Goal: Information Seeking & Learning: Learn about a topic

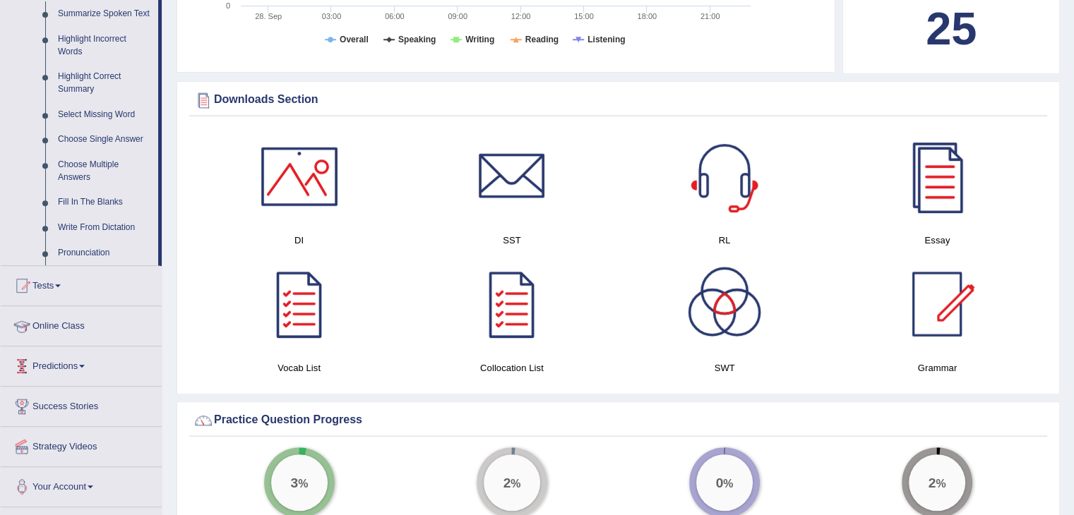
scroll to position [637, 0]
click at [100, 203] on link "Fill In The Blanks" at bounding box center [105, 203] width 107 height 25
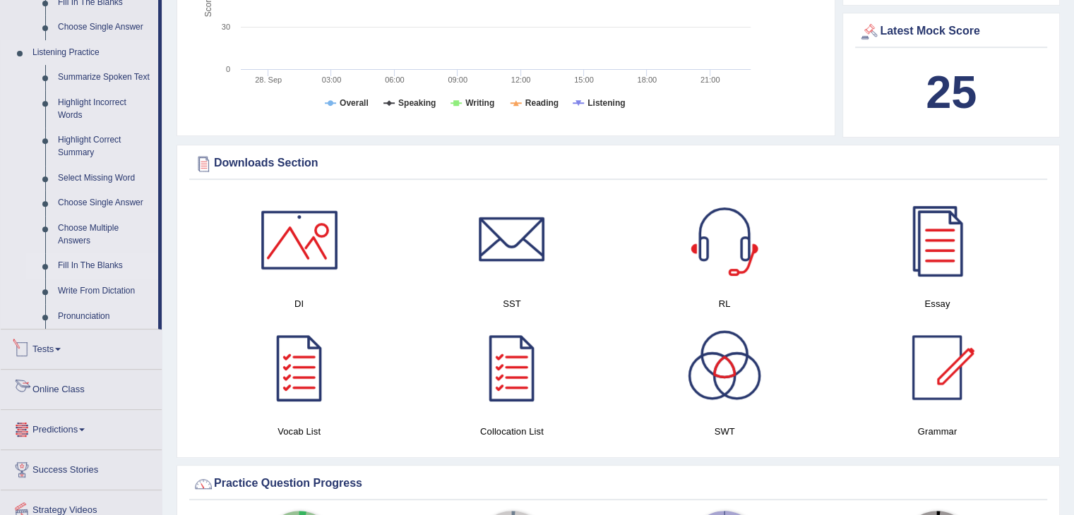
scroll to position [573, 0]
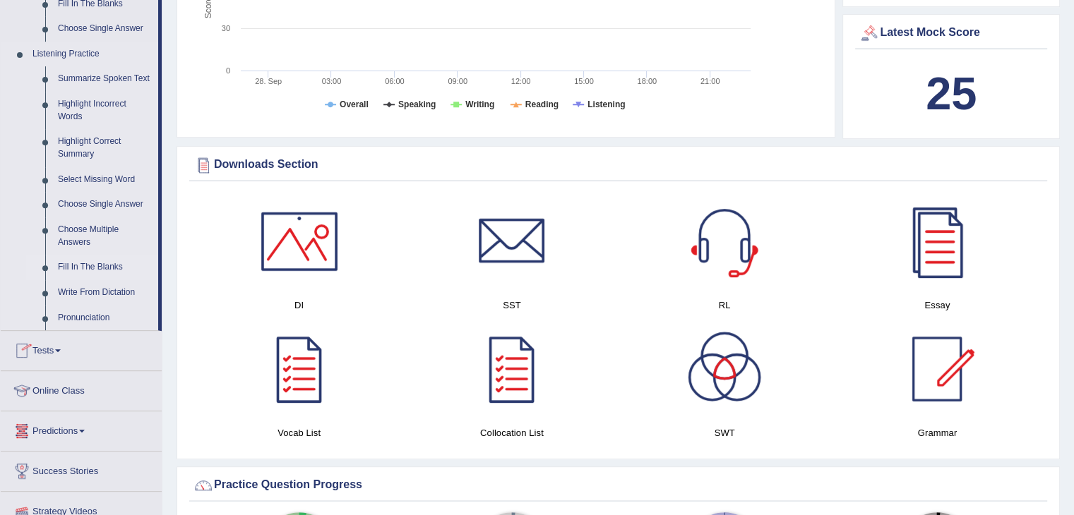
click at [55, 263] on link "Fill In The Blanks" at bounding box center [105, 267] width 107 height 25
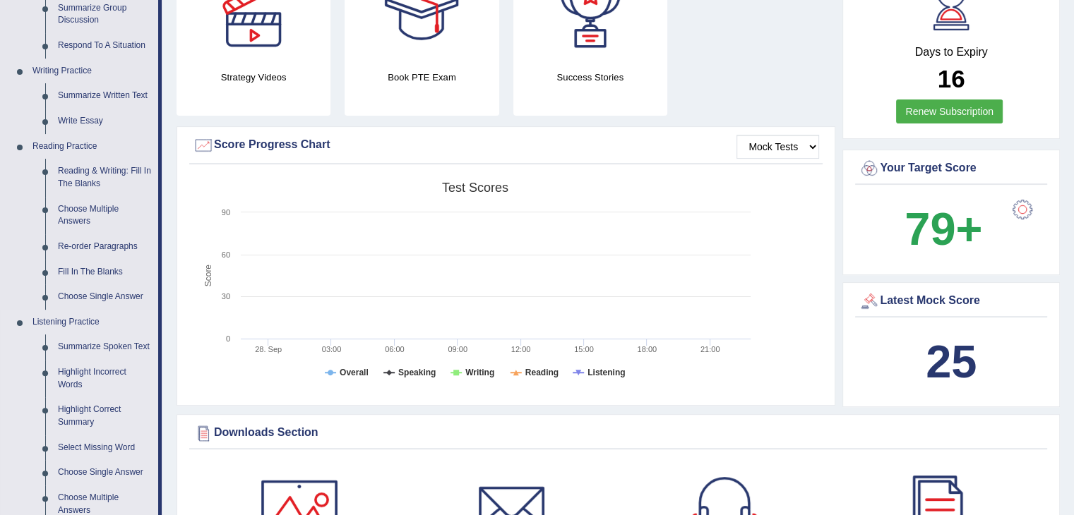
scroll to position [287, 0]
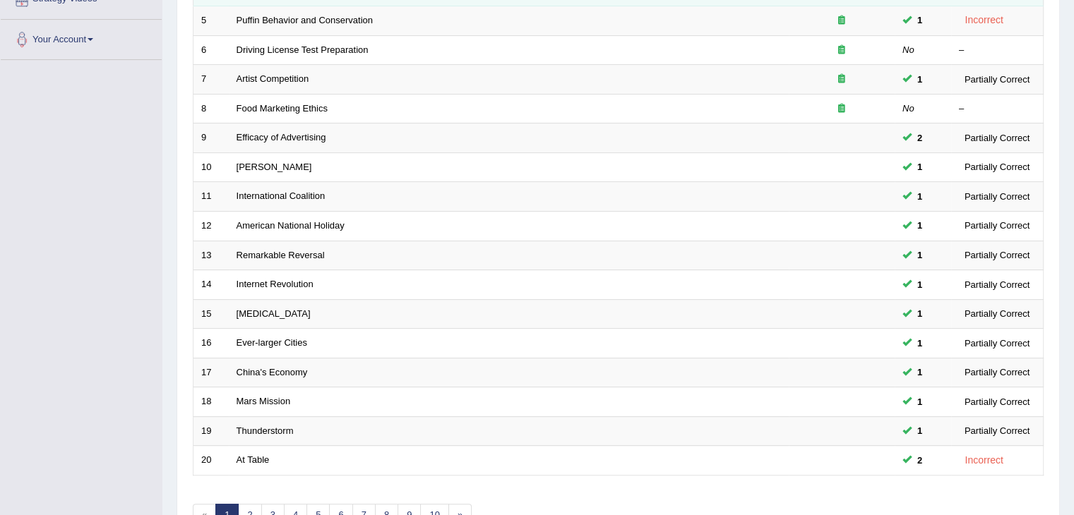
scroll to position [415, 0]
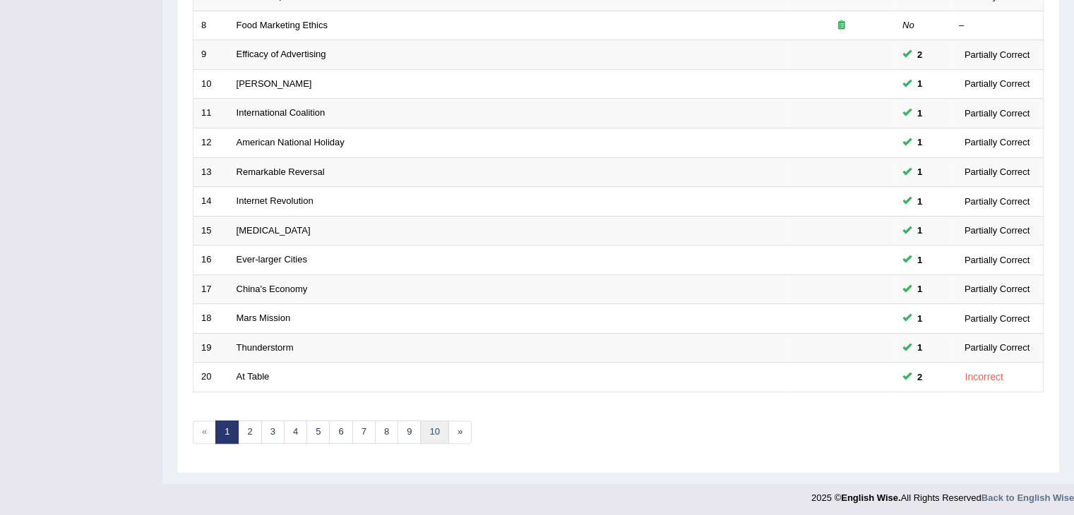
click at [428, 421] on link "10" at bounding box center [434, 432] width 28 height 23
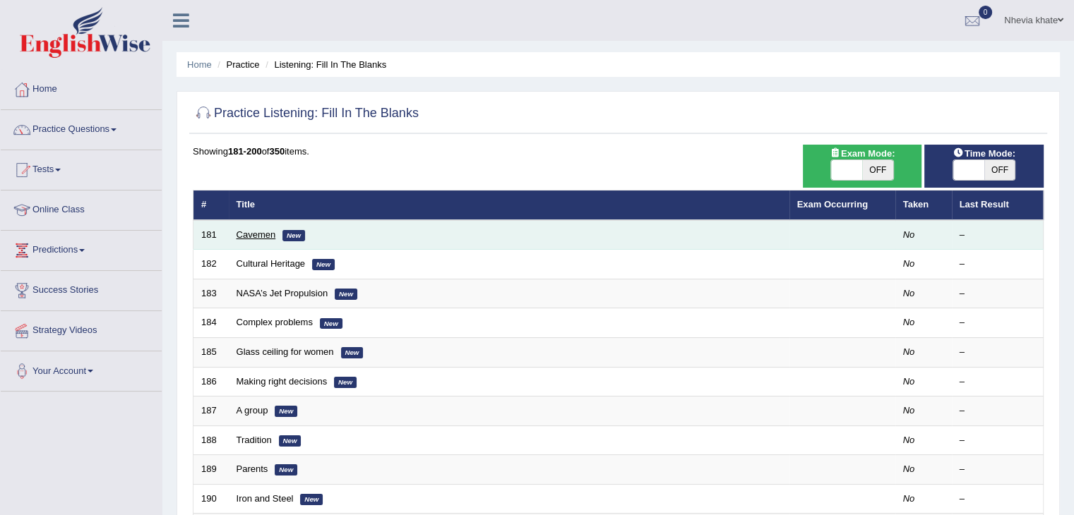
click at [247, 234] on link "Cavemen" at bounding box center [256, 234] width 40 height 11
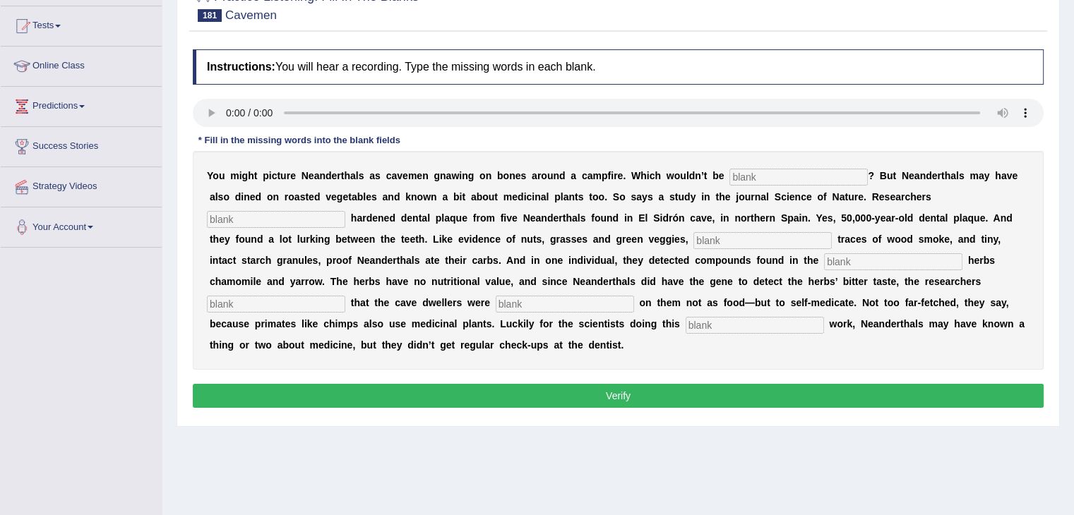
scroll to position [160, 0]
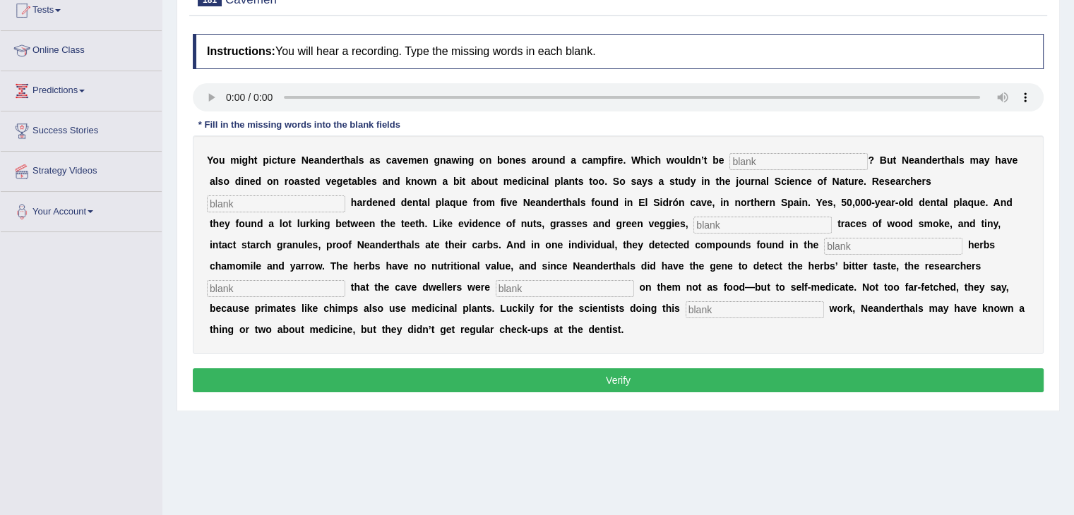
click at [781, 167] on input "text" at bounding box center [798, 161] width 138 height 17
click at [748, 159] on input "text" at bounding box center [798, 161] width 138 height 17
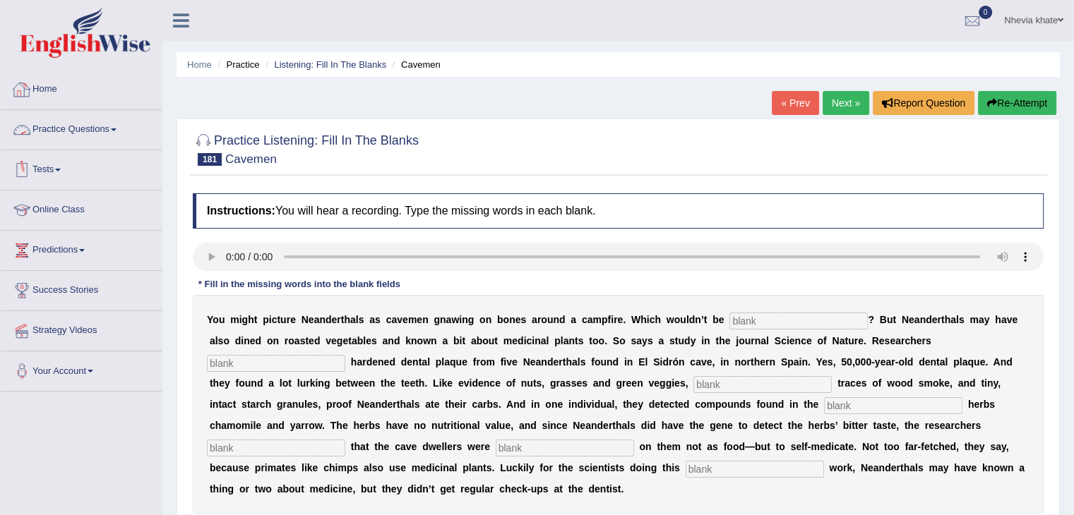
click at [107, 127] on link "Practice Questions" at bounding box center [81, 127] width 161 height 35
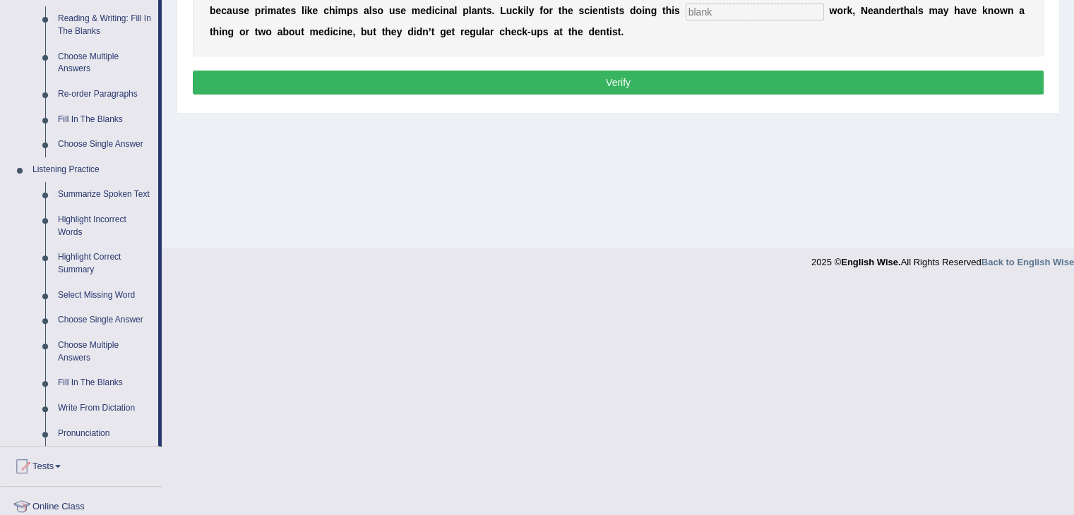
scroll to position [630, 0]
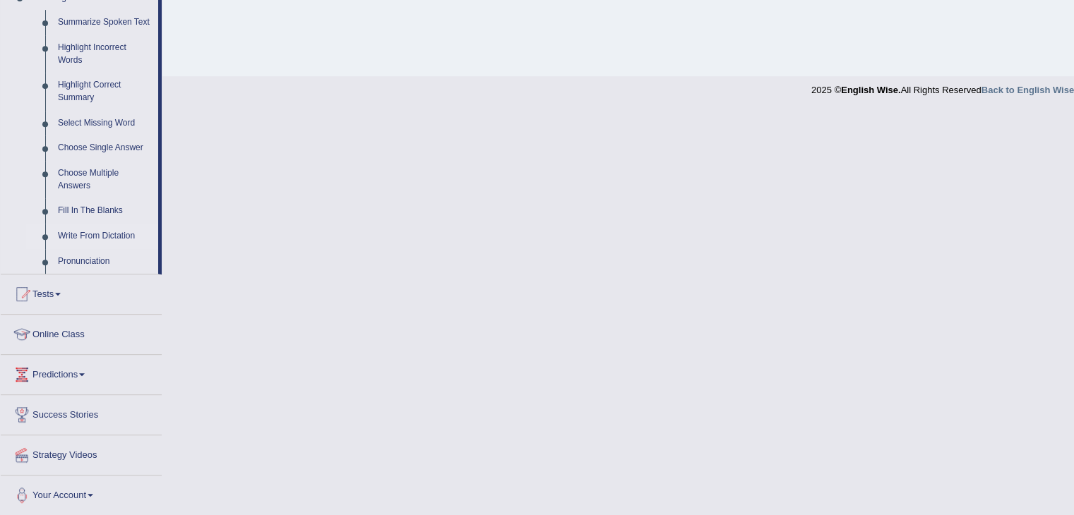
click at [109, 232] on link "Write From Dictation" at bounding box center [105, 236] width 107 height 25
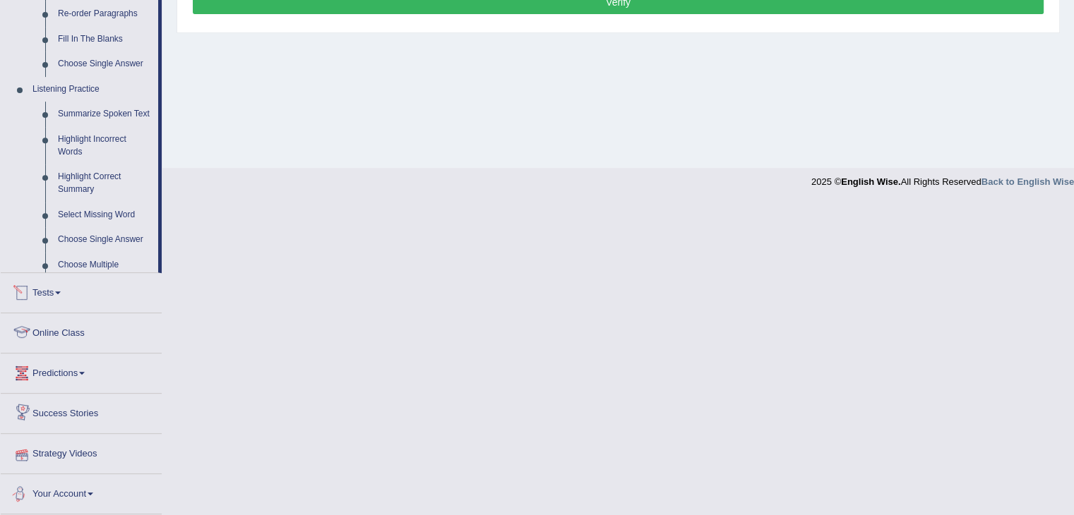
scroll to position [503, 0]
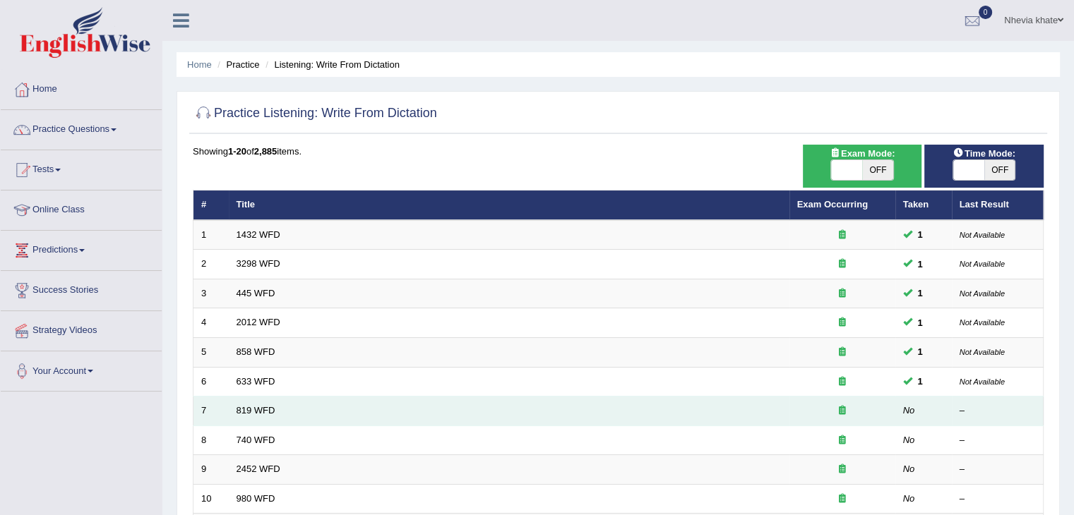
click at [261, 416] on td "819 WFD" at bounding box center [509, 412] width 560 height 30
click at [261, 407] on link "819 WFD" at bounding box center [255, 410] width 39 height 11
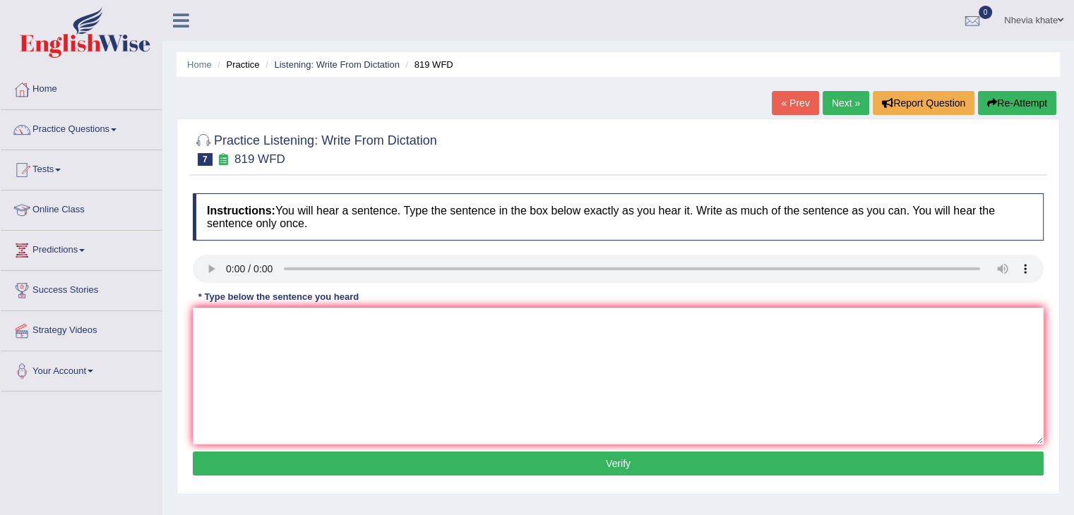
scroll to position [82, 0]
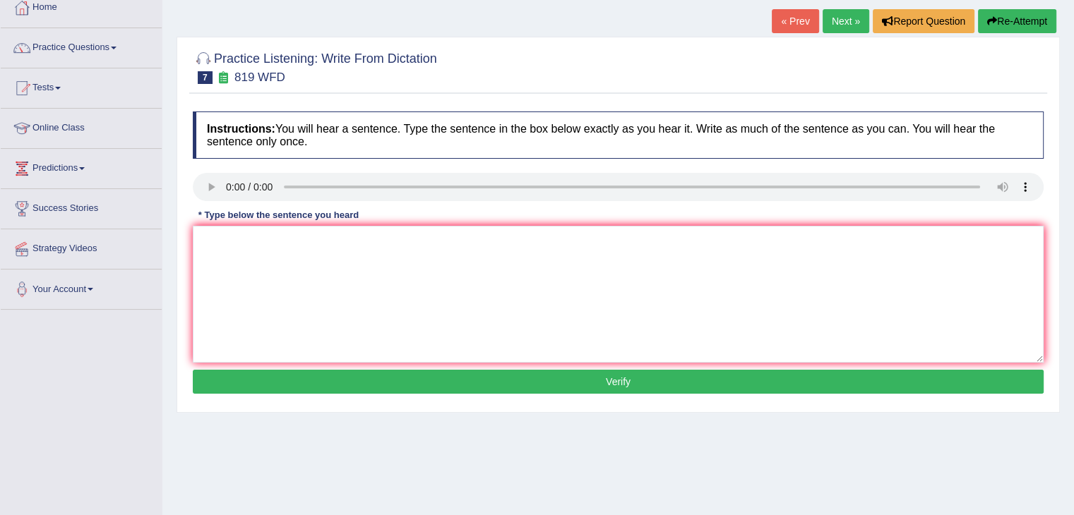
click at [223, 246] on div "Instructions: You will hear a sentence. Type the sentence in the box below exac…" at bounding box center [618, 254] width 858 height 301
click at [223, 246] on textarea at bounding box center [618, 294] width 851 height 137
click at [209, 249] on textarea at bounding box center [618, 294] width 851 height 137
click at [205, 234] on textarea "plans are inable to grow in their own." at bounding box center [618, 294] width 851 height 137
type textarea "Plans are inable to grow in their own."
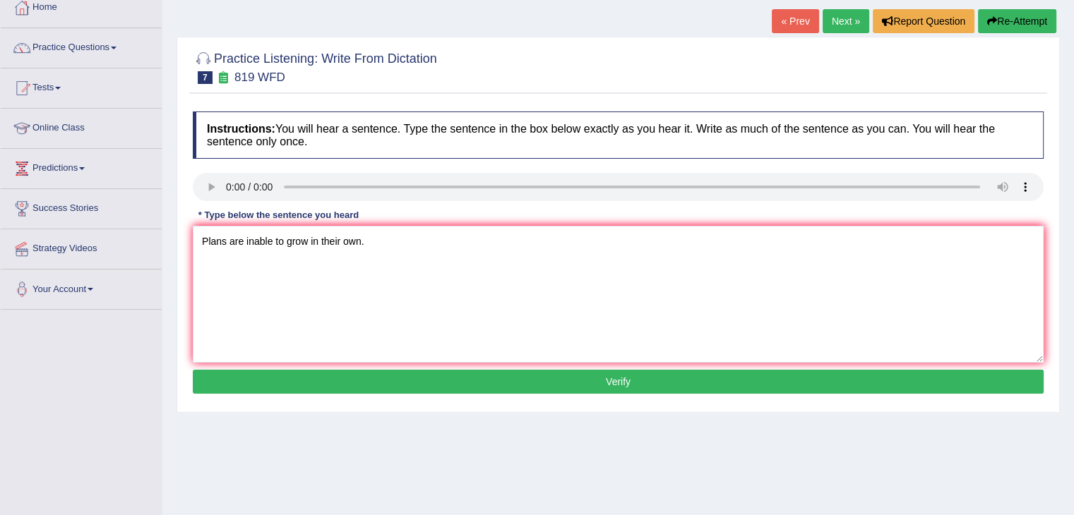
click at [314, 376] on button "Verify" at bounding box center [618, 382] width 851 height 24
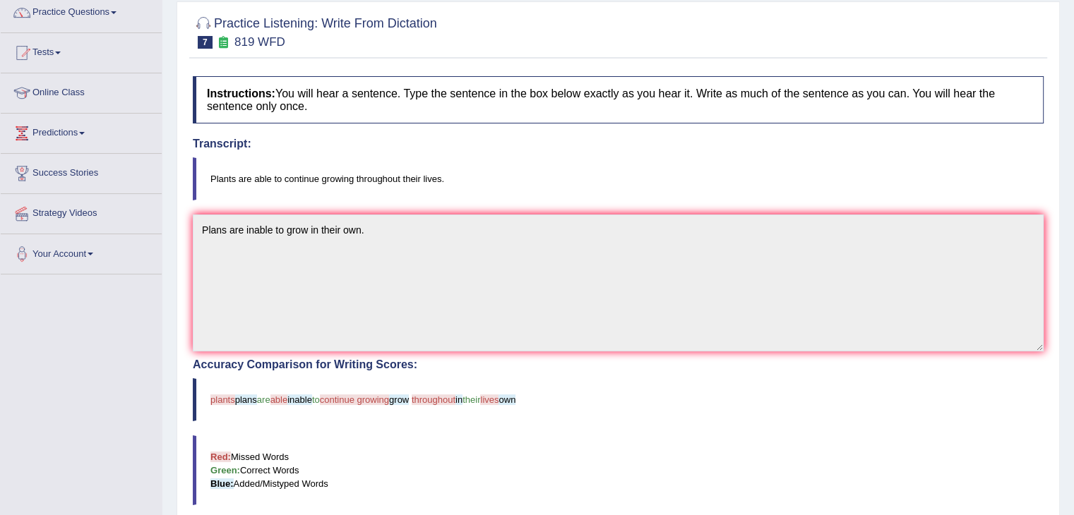
scroll to position [0, 0]
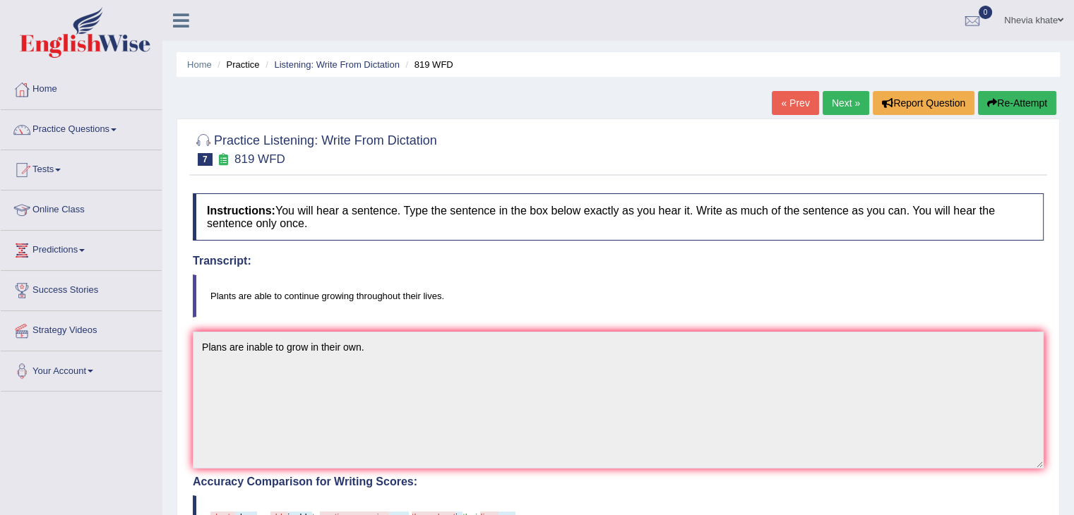
click at [846, 92] on link "Next »" at bounding box center [845, 103] width 47 height 24
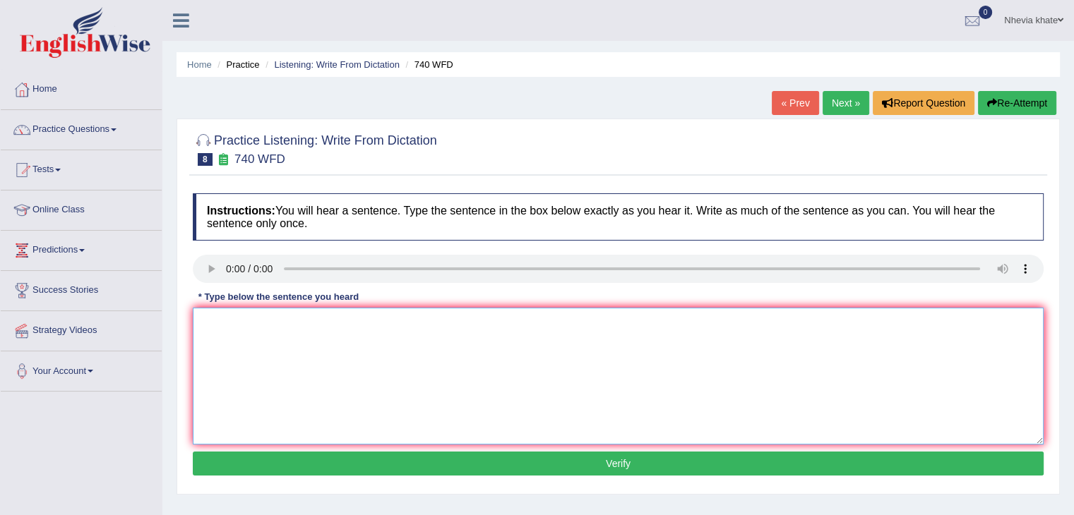
click at [223, 328] on textarea at bounding box center [618, 376] width 851 height 137
type textarea "a"
type textarea "A"
click at [113, 124] on link "Practice Questions" at bounding box center [81, 127] width 161 height 35
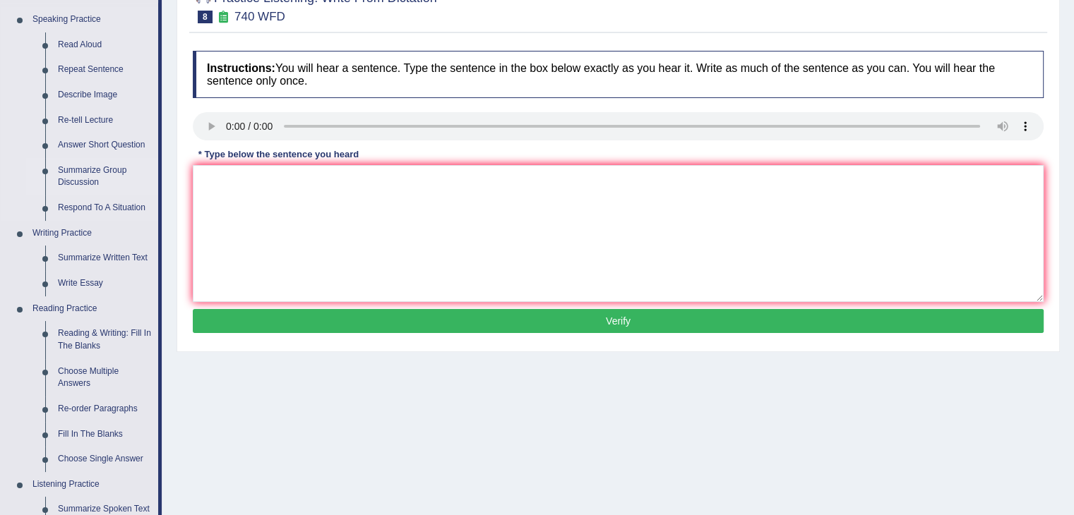
scroll to position [148, 0]
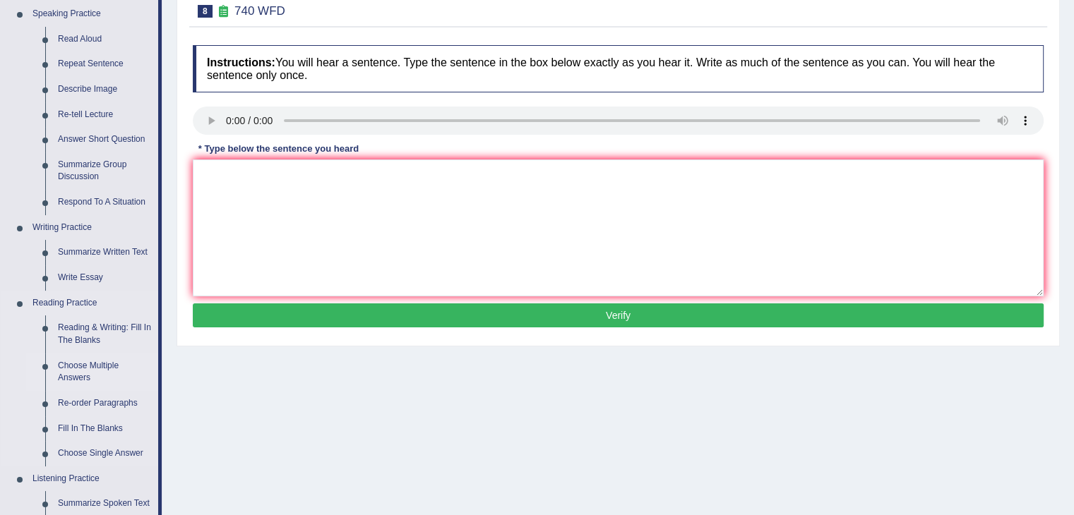
click at [69, 368] on link "Choose Multiple Answers" at bounding box center [105, 372] width 107 height 37
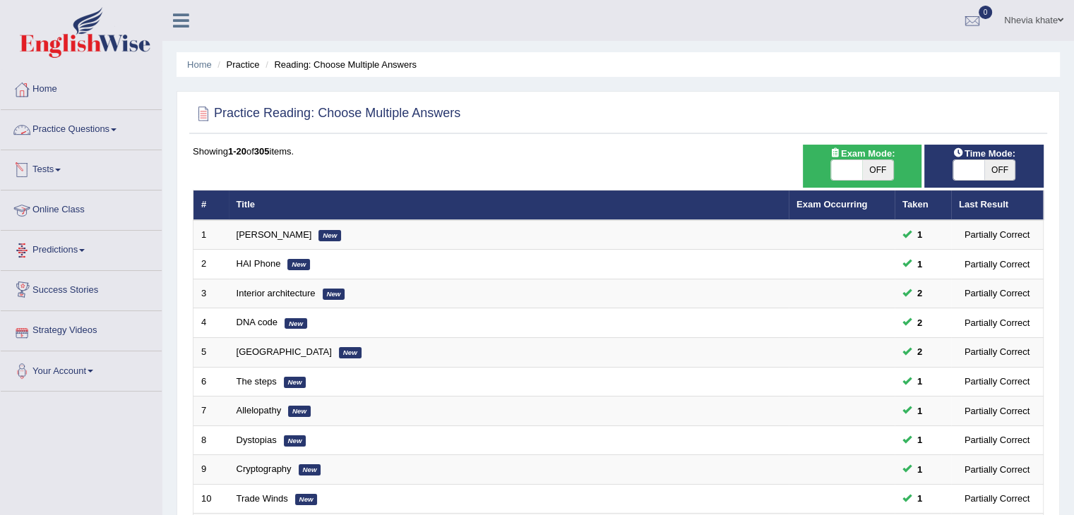
click at [130, 139] on link "Practice Questions" at bounding box center [81, 127] width 161 height 35
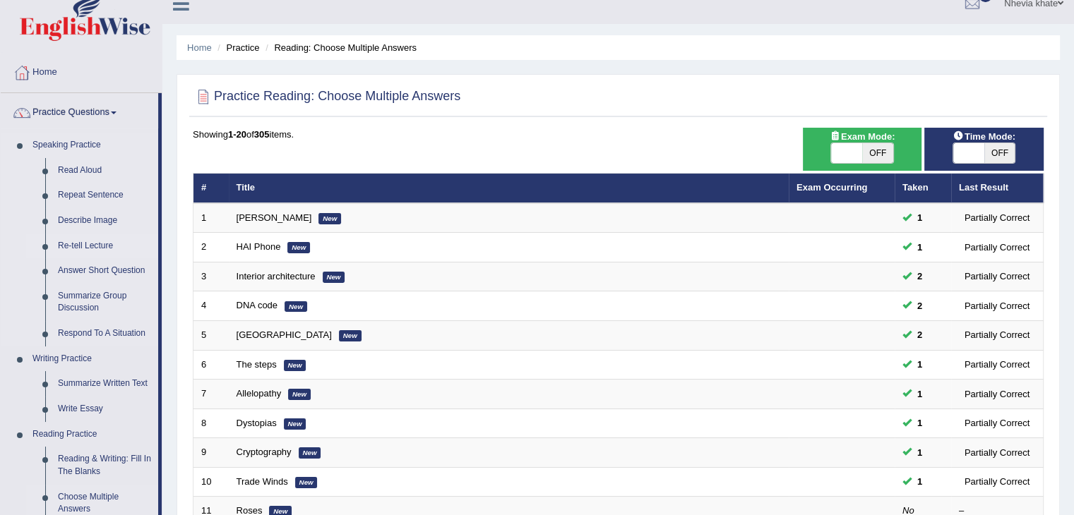
scroll to position [17, 0]
click at [90, 221] on link "Describe Image" at bounding box center [105, 220] width 107 height 25
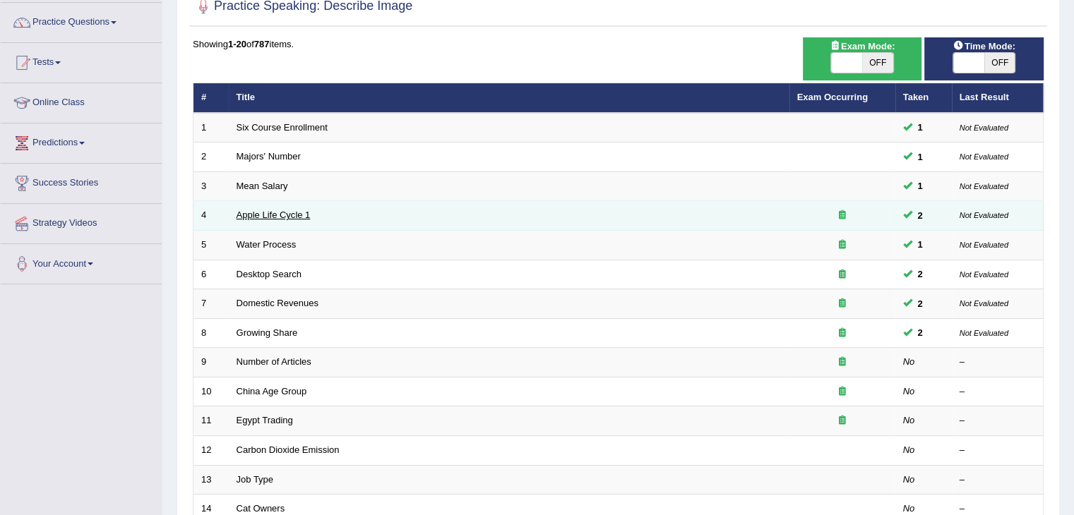
scroll to position [169, 0]
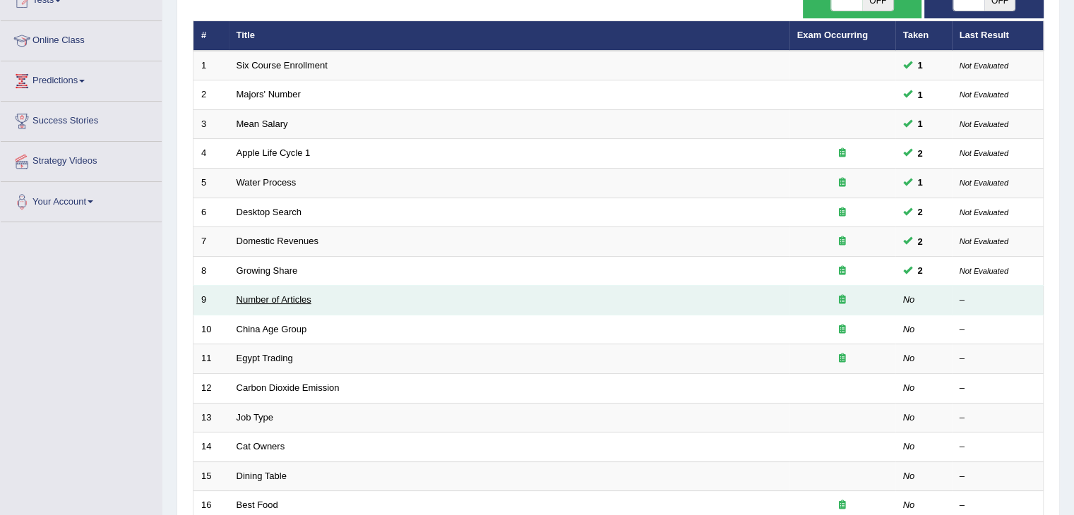
click at [253, 300] on link "Number of Articles" at bounding box center [273, 299] width 75 height 11
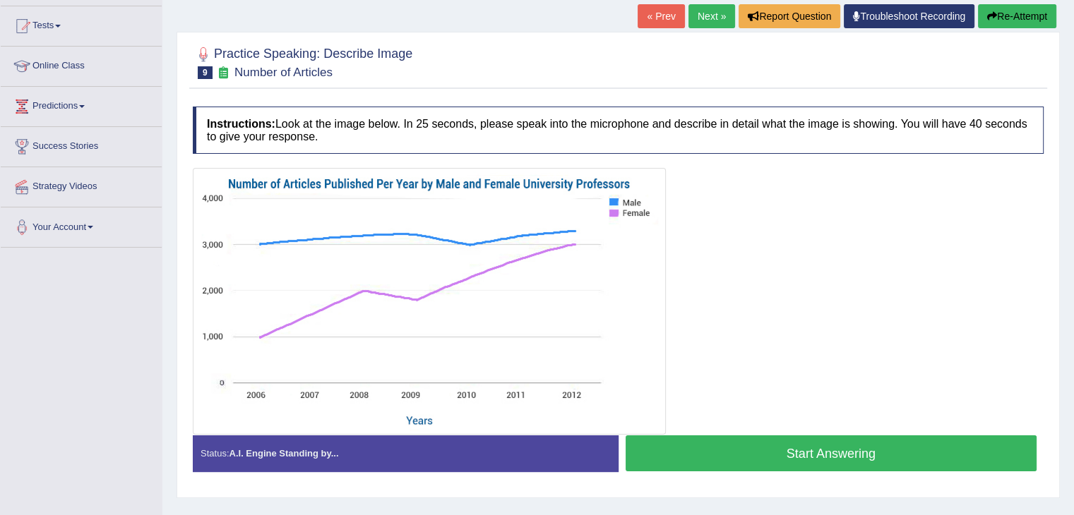
scroll to position [150, 0]
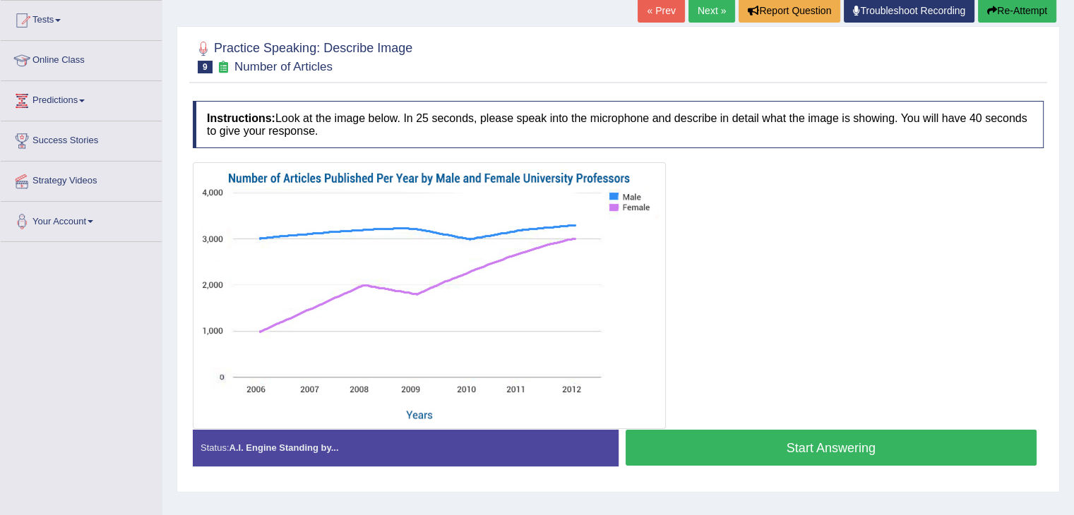
click at [680, 447] on button "Start Answering" at bounding box center [831, 448] width 412 height 36
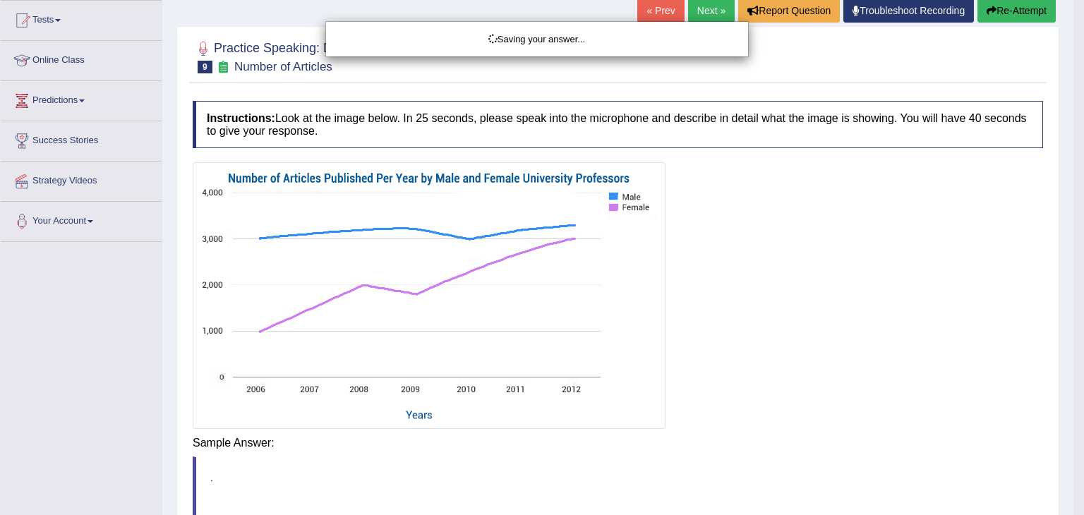
click at [680, 366] on body "Toggle navigation Home Practice Questions Speaking Practice Read Aloud Repeat S…" at bounding box center [542, 107] width 1084 height 515
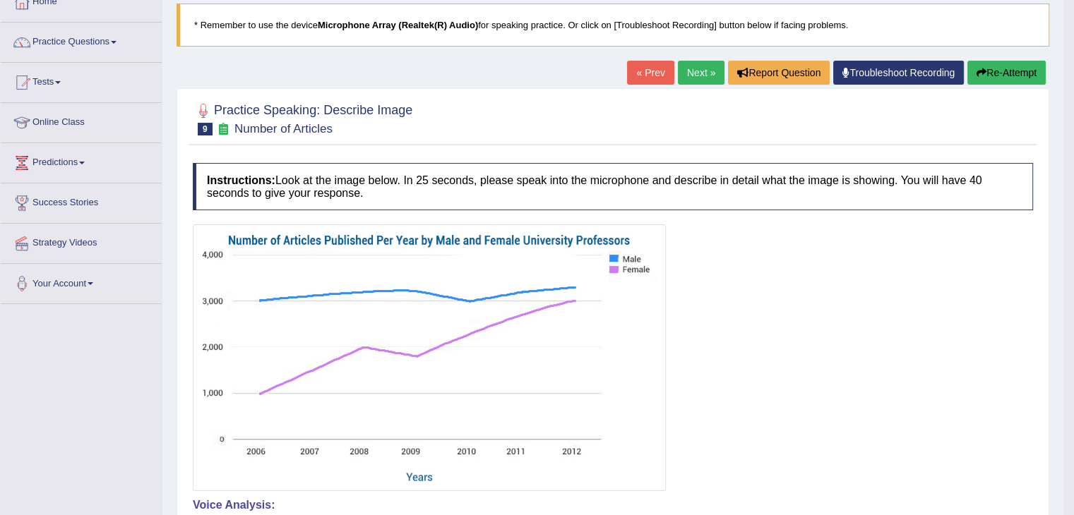
scroll to position [90, 0]
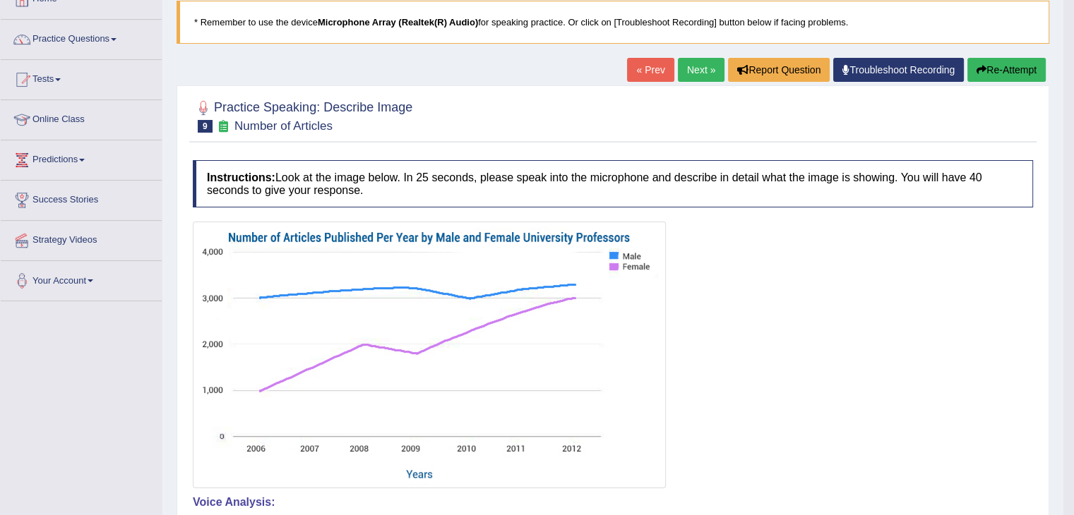
click at [702, 61] on link "Next »" at bounding box center [701, 70] width 47 height 24
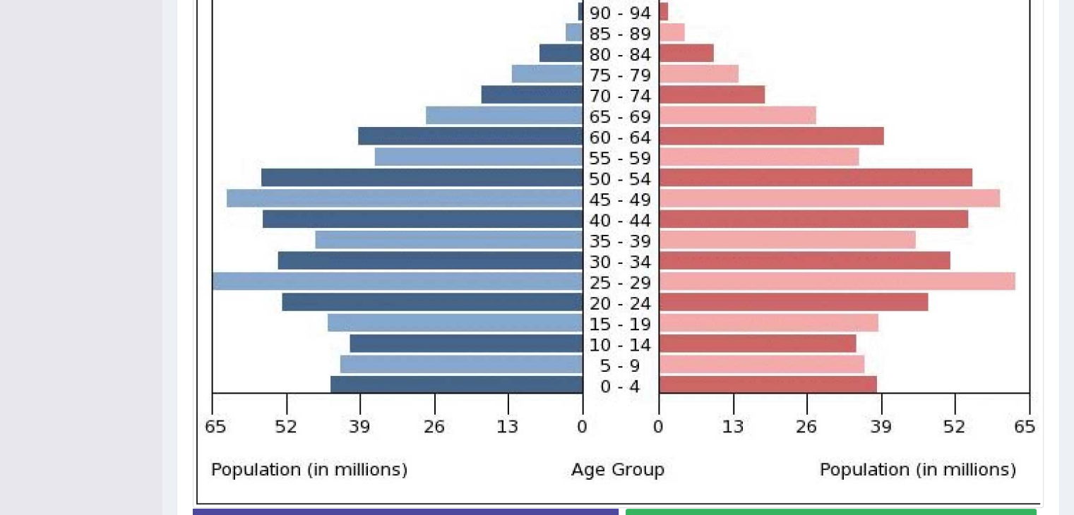
scroll to position [416, 0]
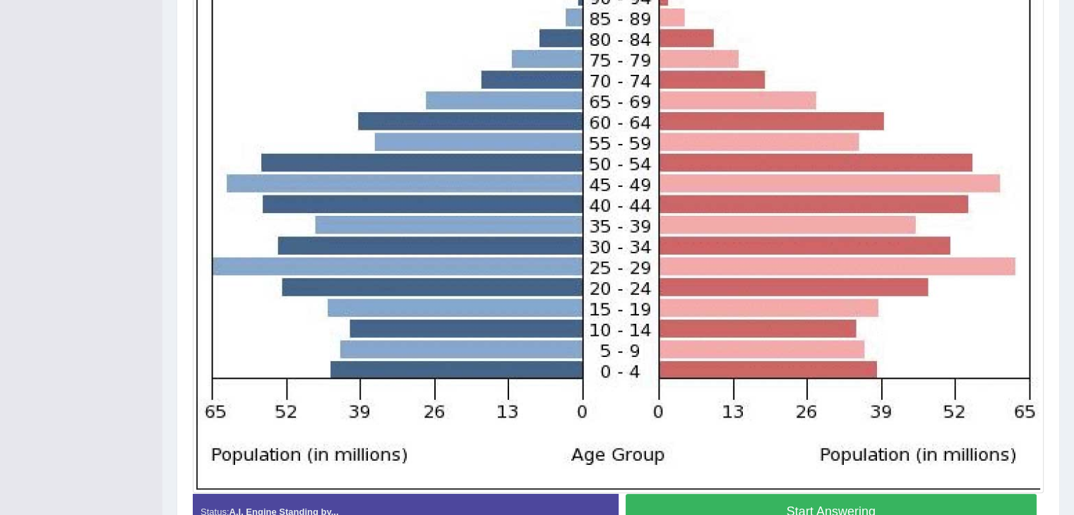
click at [731, 506] on button "Start Answering" at bounding box center [831, 512] width 412 height 36
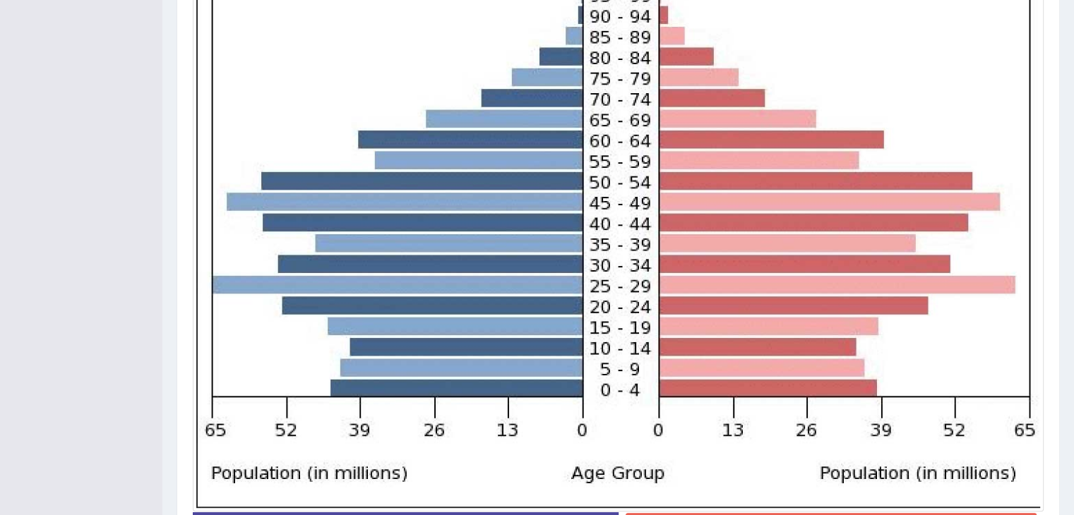
scroll to position [515, 0]
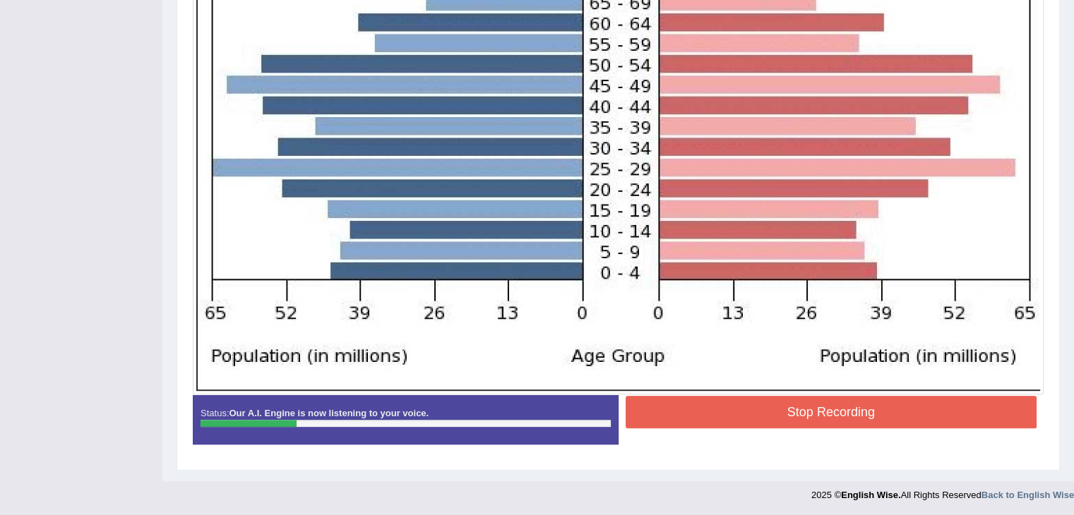
click at [777, 409] on button "Stop Recording" at bounding box center [831, 412] width 412 height 32
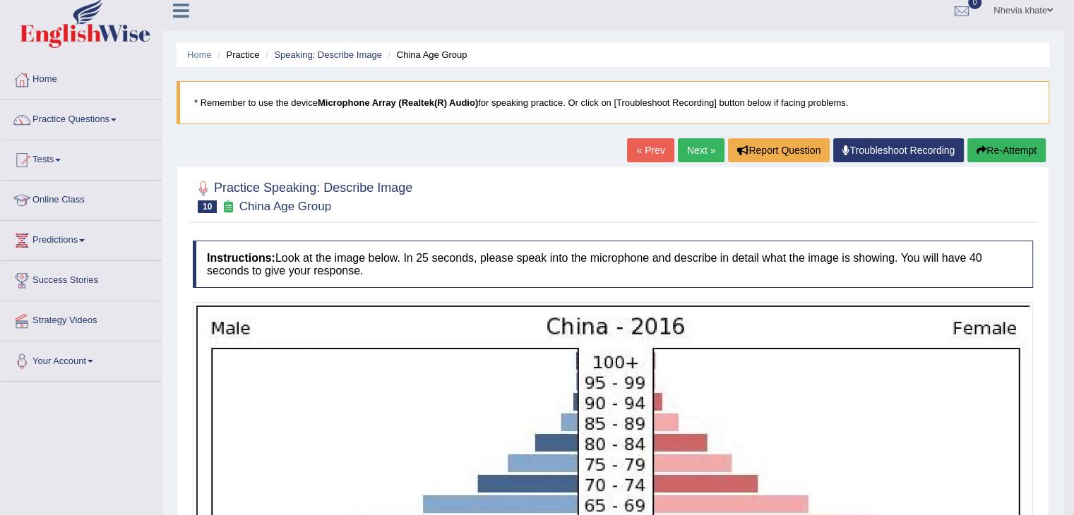
scroll to position [0, 0]
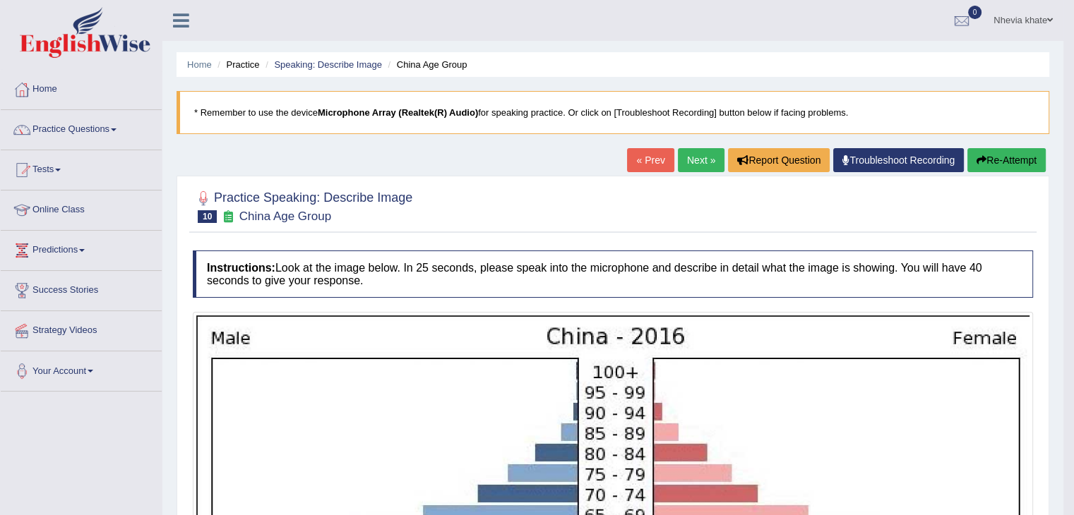
click at [1002, 163] on button "Re-Attempt" at bounding box center [1006, 160] width 78 height 24
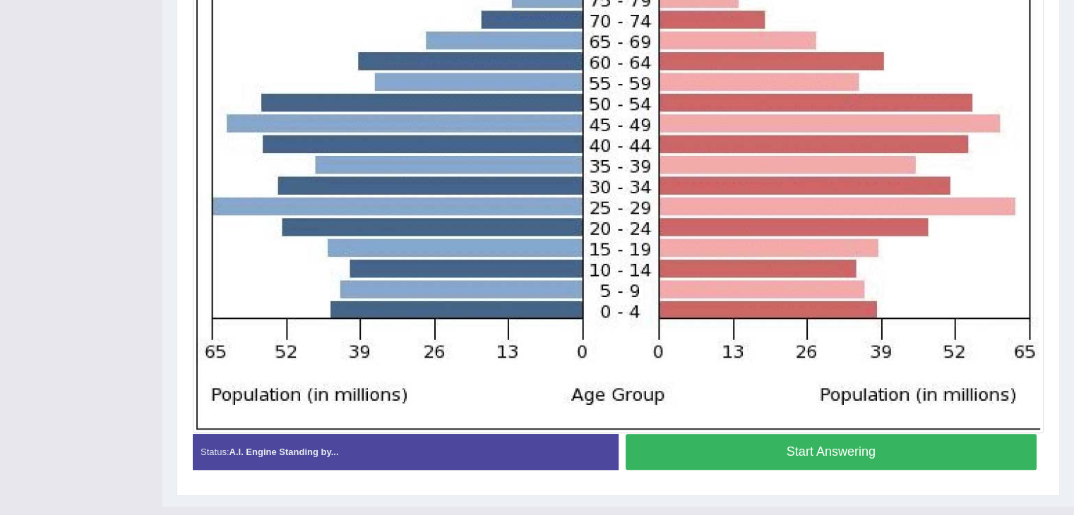
scroll to position [520, 0]
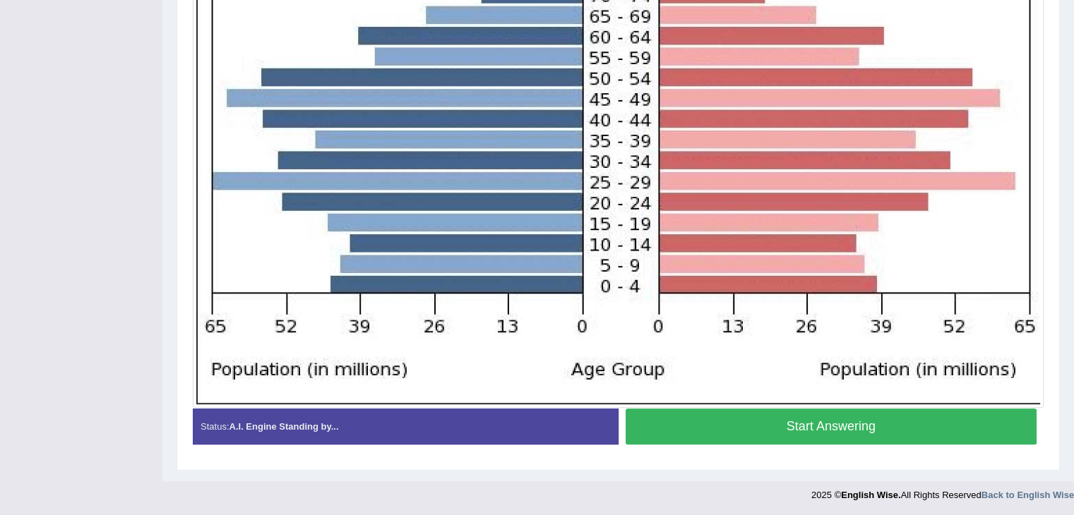
click at [779, 430] on button "Start Answering" at bounding box center [831, 427] width 412 height 36
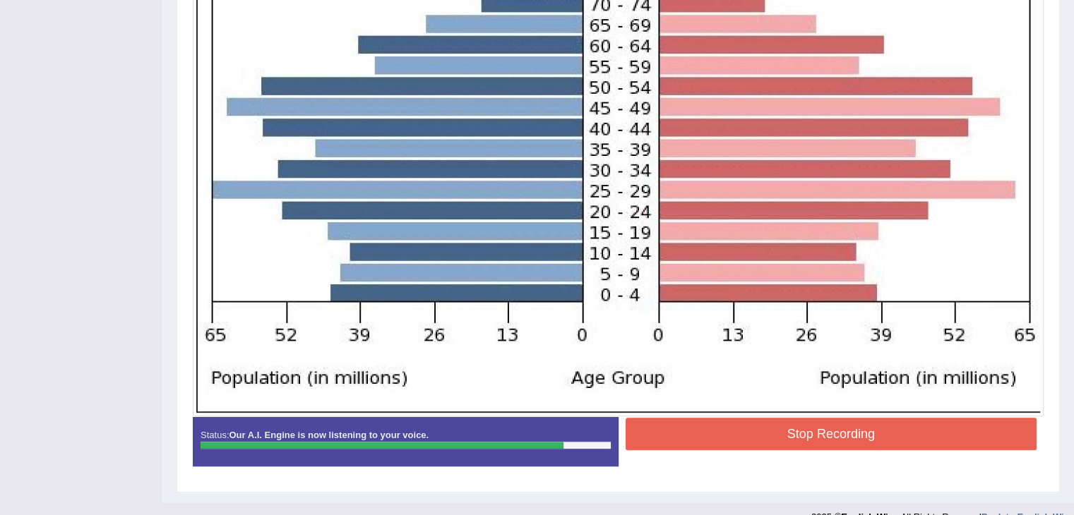
scroll to position [511, 0]
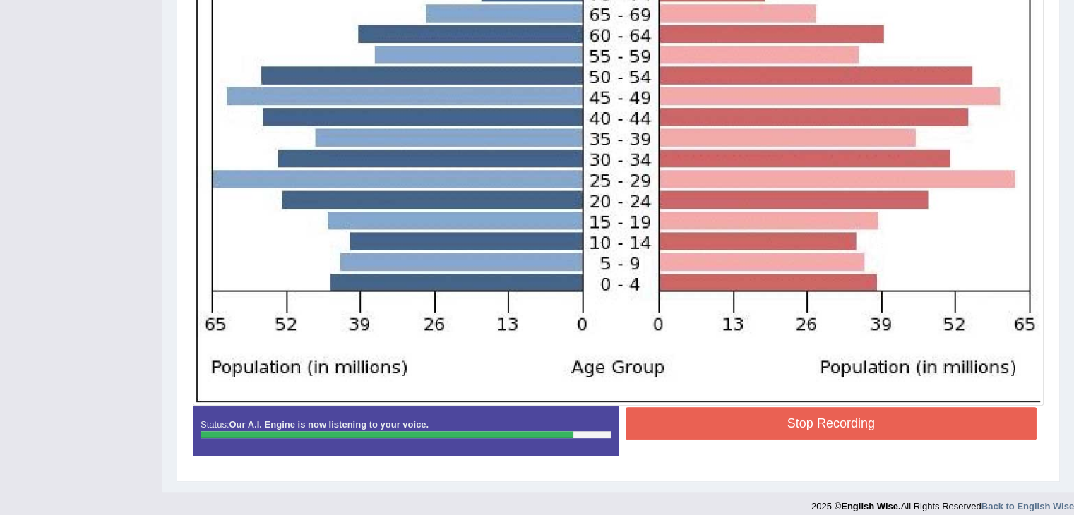
click at [676, 419] on button "Stop Recording" at bounding box center [831, 423] width 412 height 32
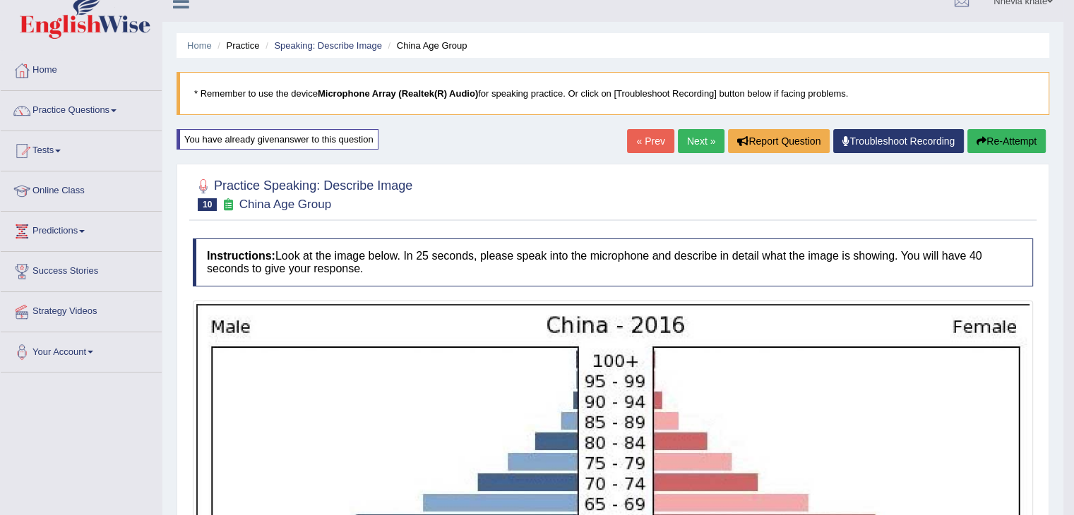
scroll to position [0, 0]
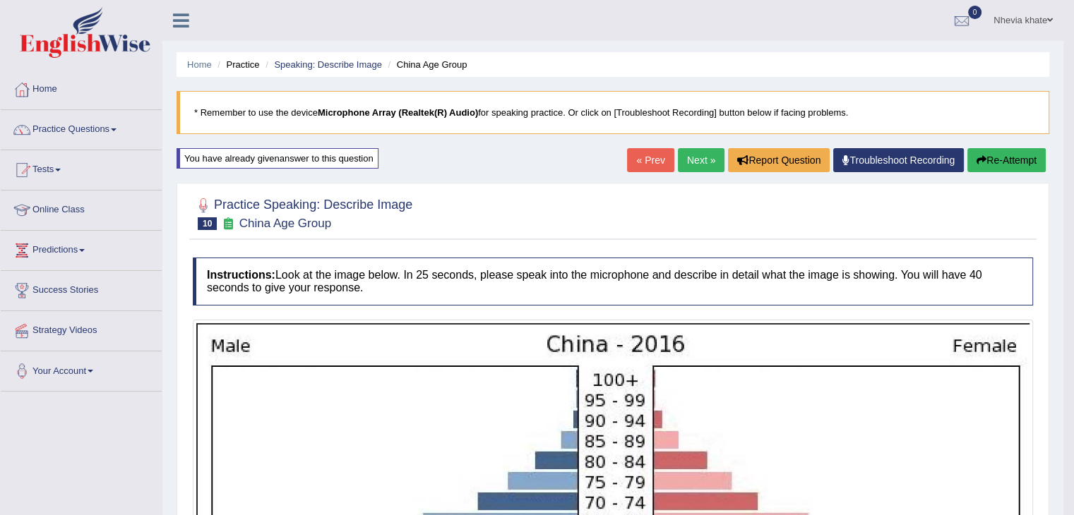
click at [1011, 157] on button "Re-Attempt" at bounding box center [1006, 160] width 78 height 24
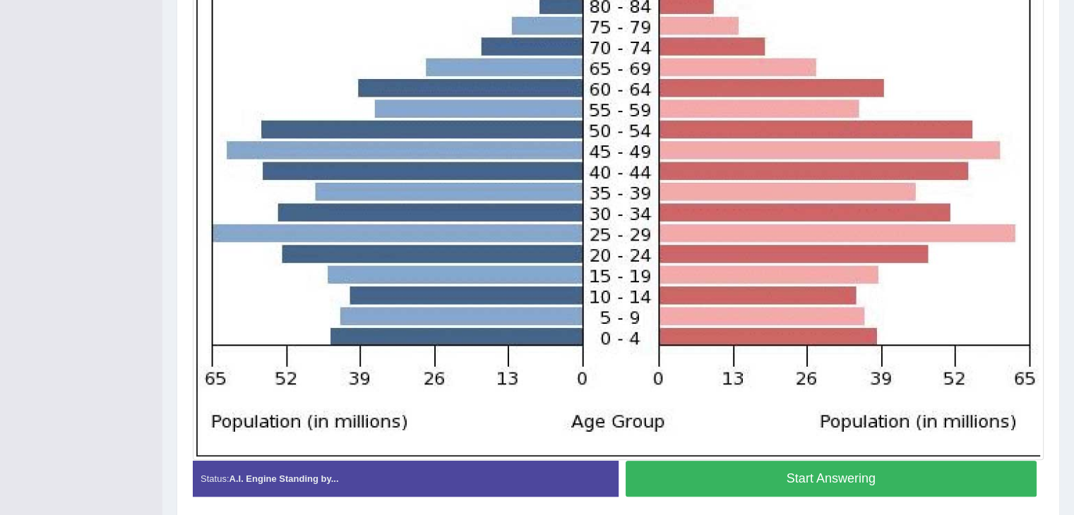
scroll to position [468, 0]
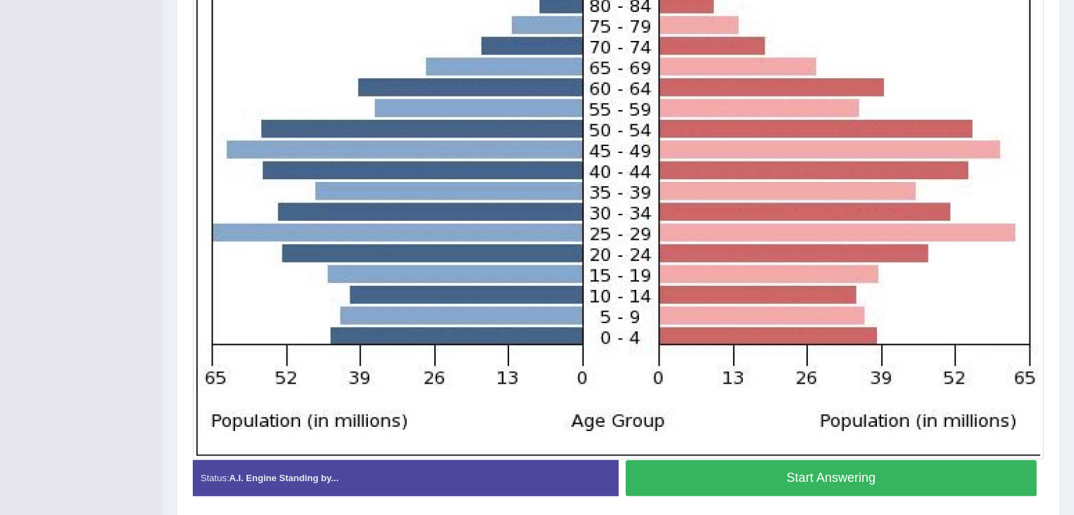
click at [728, 475] on button "Start Answering" at bounding box center [831, 478] width 412 height 36
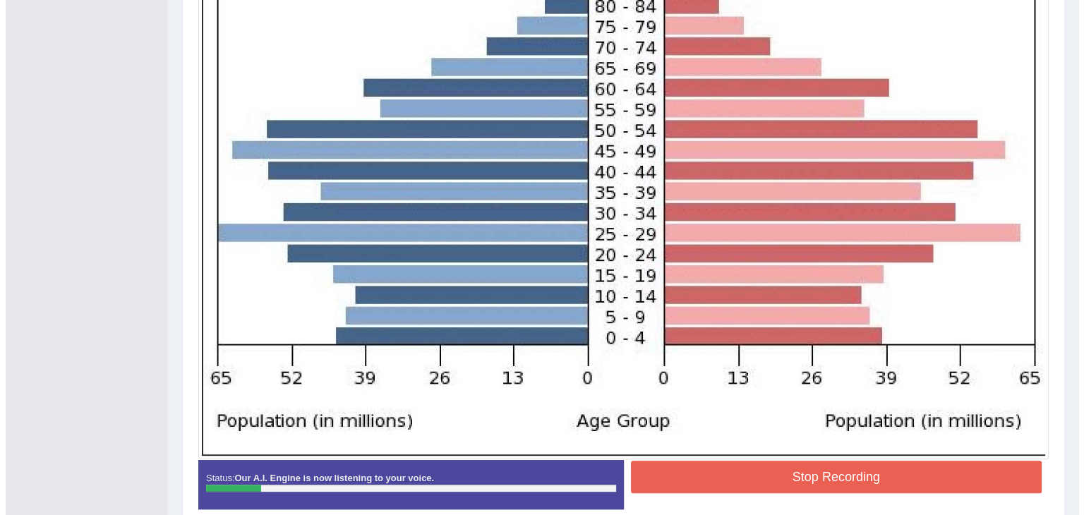
scroll to position [522, 0]
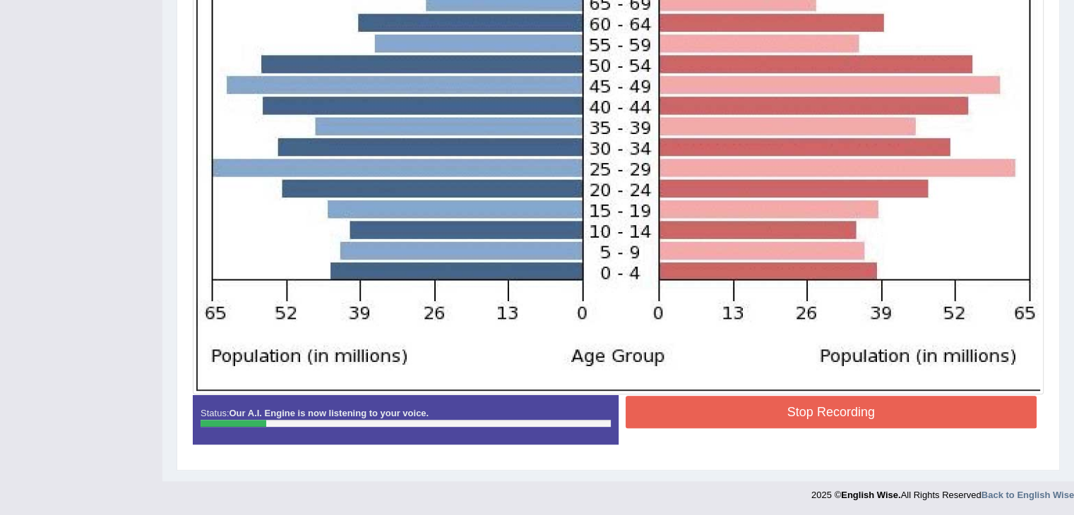
click at [779, 412] on button "Stop Recording" at bounding box center [831, 412] width 412 height 32
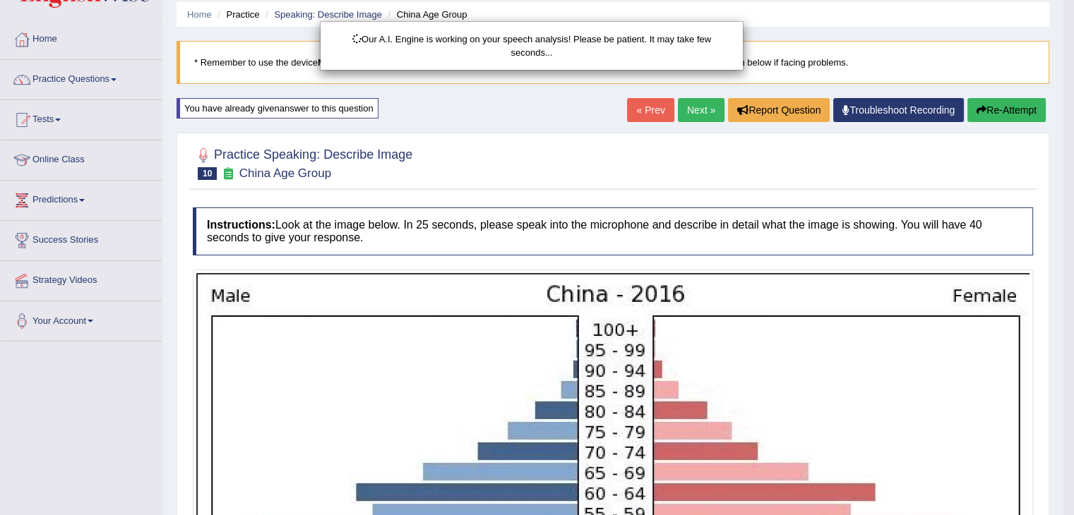
scroll to position [0, 0]
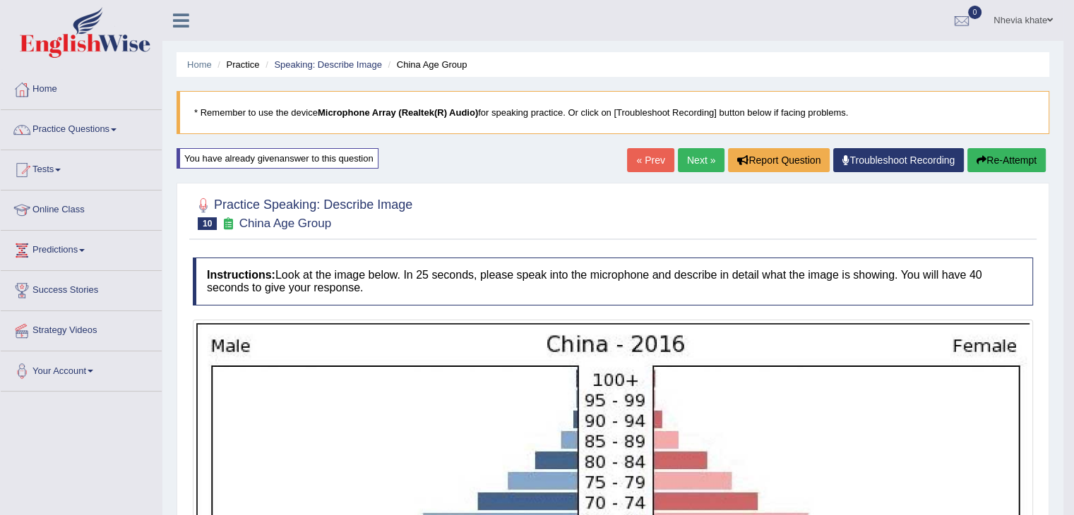
click at [1015, 167] on button "Re-Attempt" at bounding box center [1006, 160] width 78 height 24
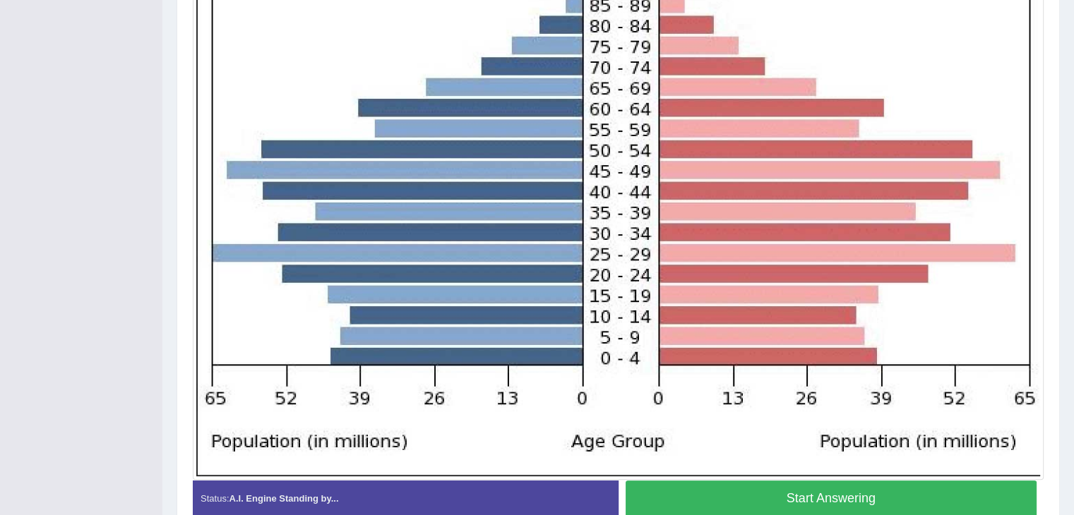
scroll to position [448, 0]
click at [853, 489] on button "Start Answering" at bounding box center [831, 498] width 412 height 36
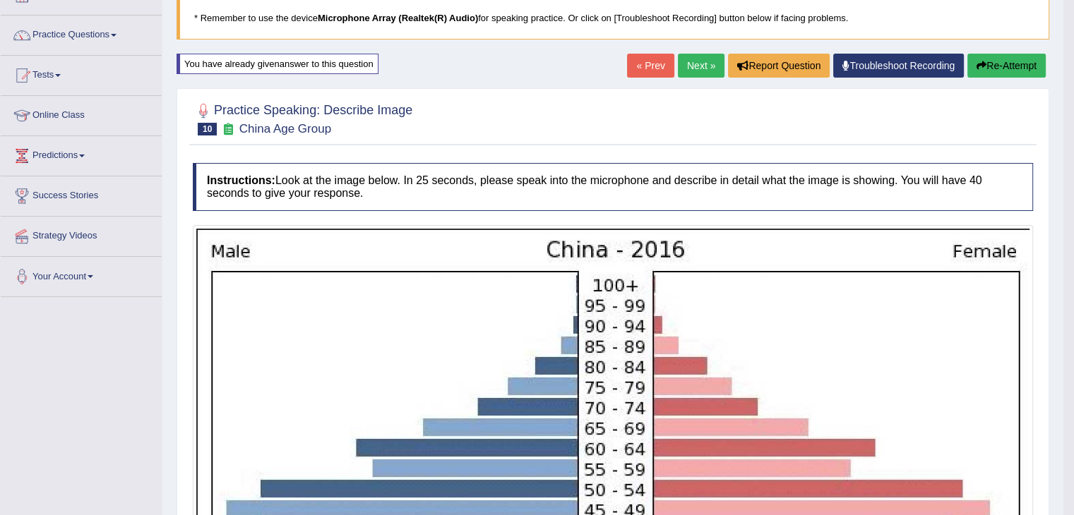
scroll to position [0, 0]
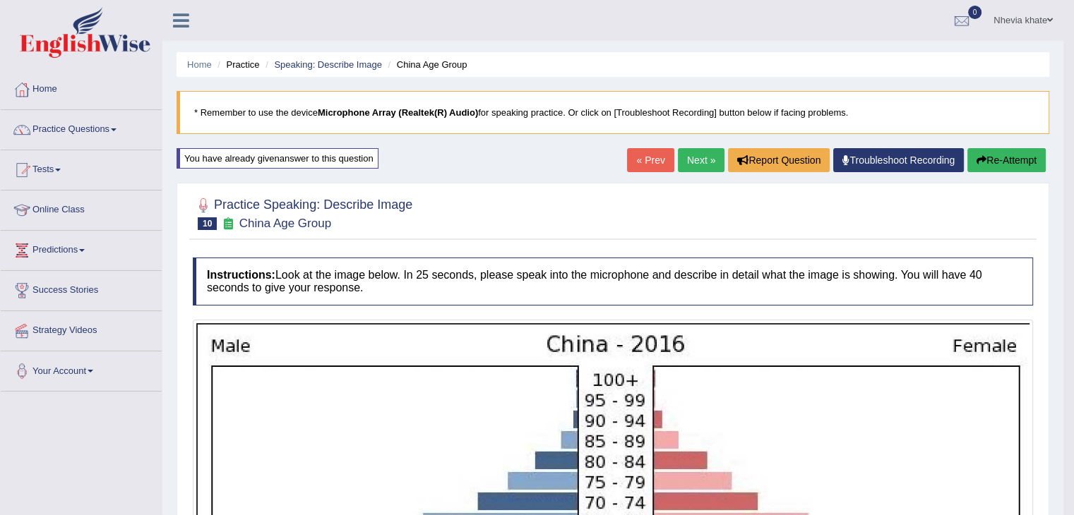
click at [707, 162] on link "Next »" at bounding box center [701, 160] width 47 height 24
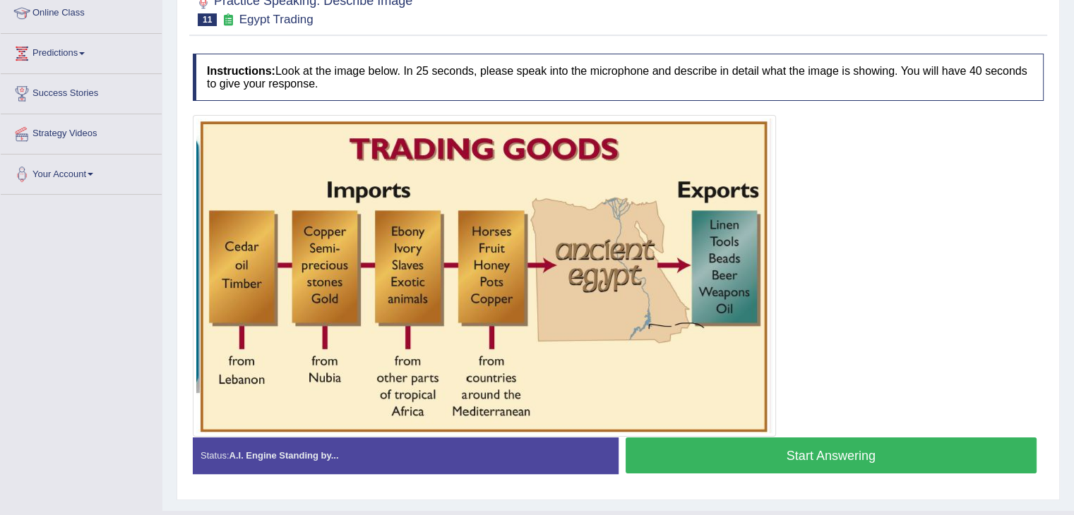
scroll to position [200, 0]
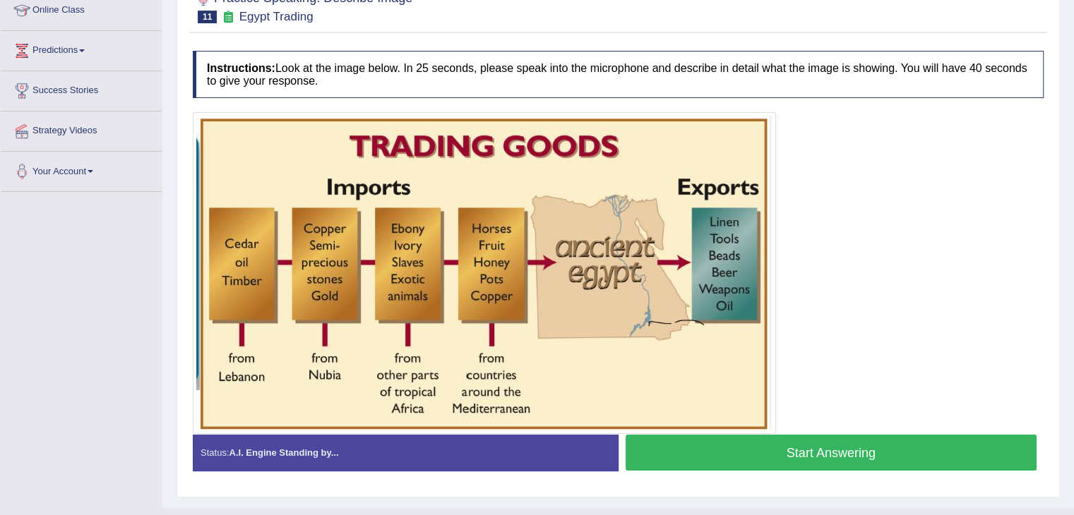
click at [723, 453] on button "Start Answering" at bounding box center [831, 453] width 412 height 36
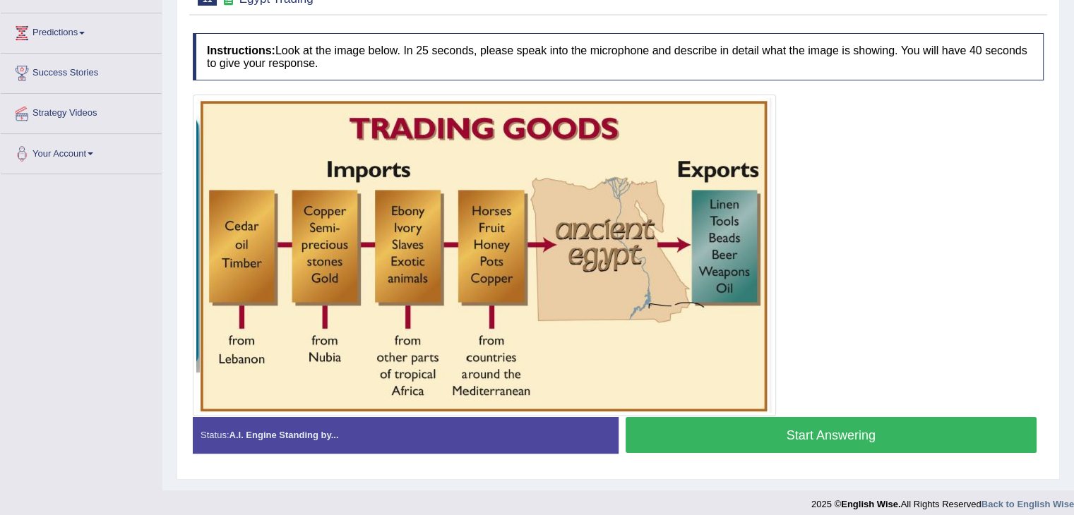
scroll to position [217, 0]
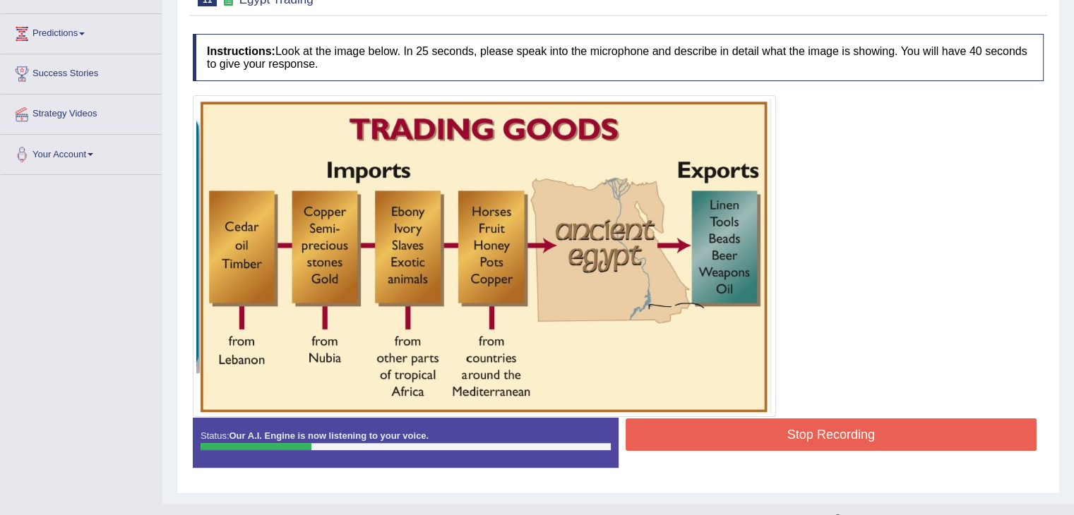
click at [768, 431] on button "Stop Recording" at bounding box center [831, 435] width 412 height 32
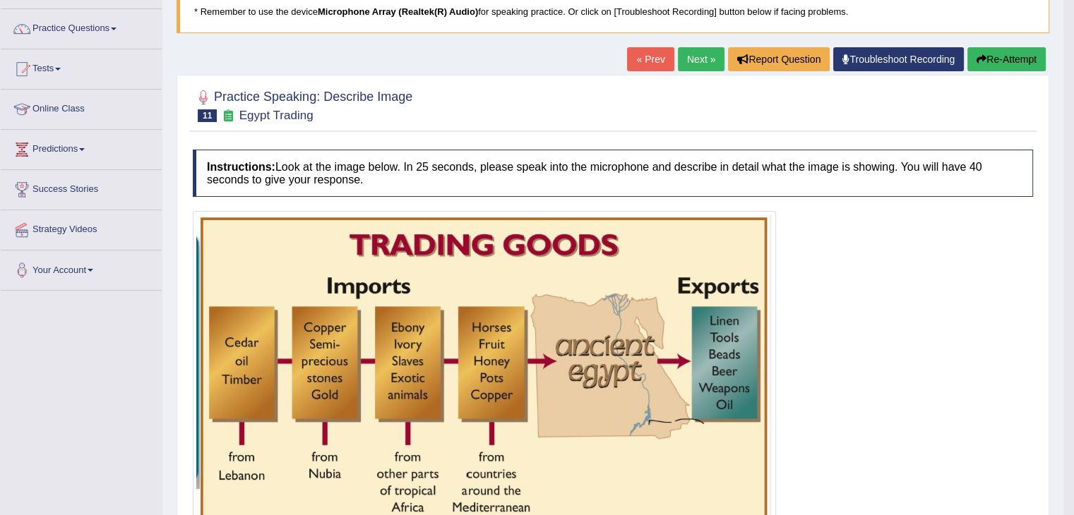
scroll to position [100, 0]
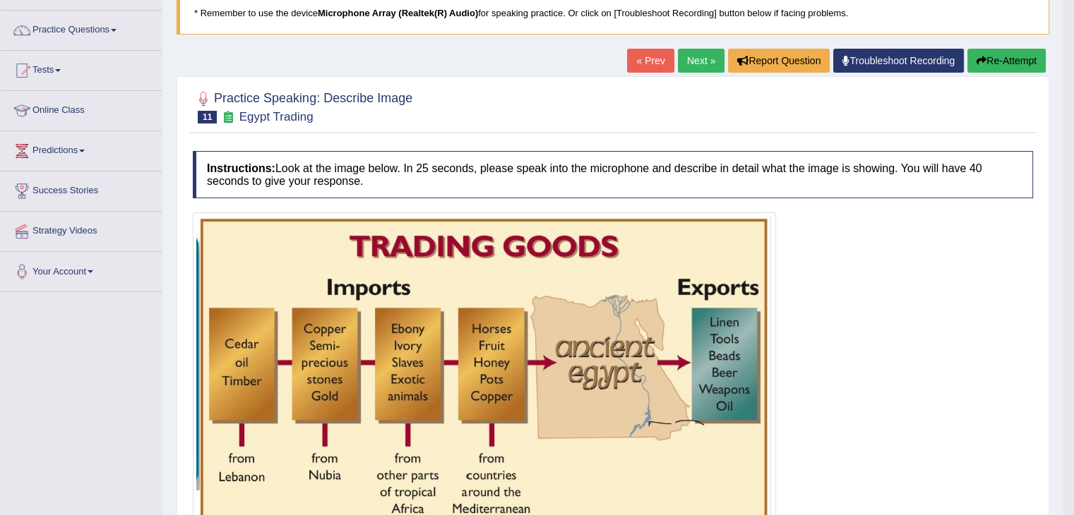
click at [1011, 54] on button "Re-Attempt" at bounding box center [1006, 61] width 78 height 24
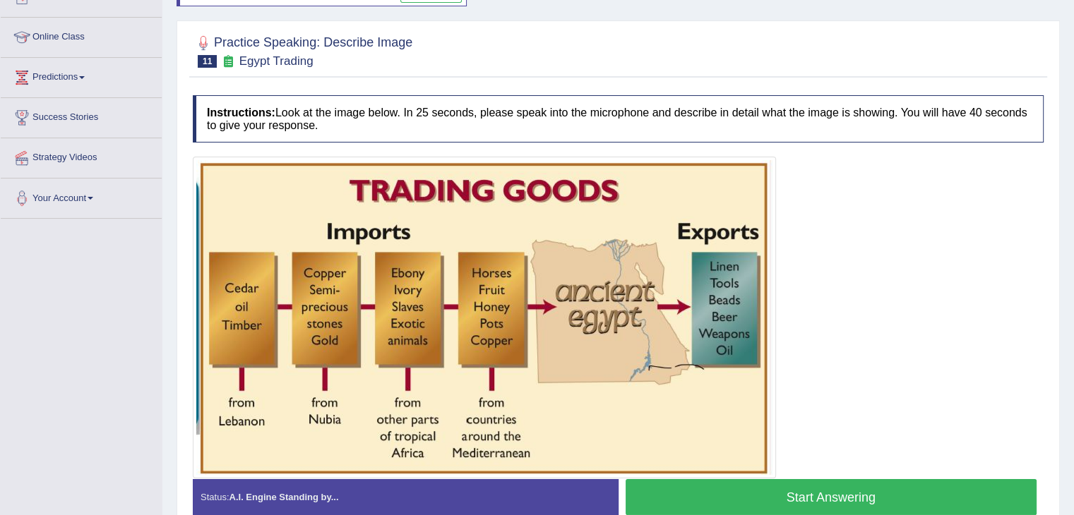
scroll to position [190, 0]
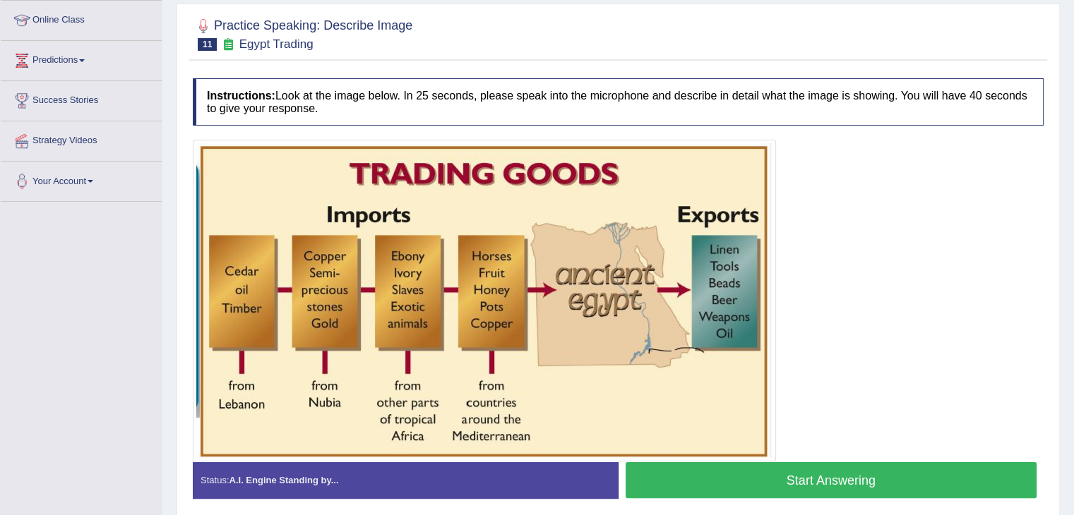
click at [787, 481] on button "Start Answering" at bounding box center [831, 480] width 412 height 36
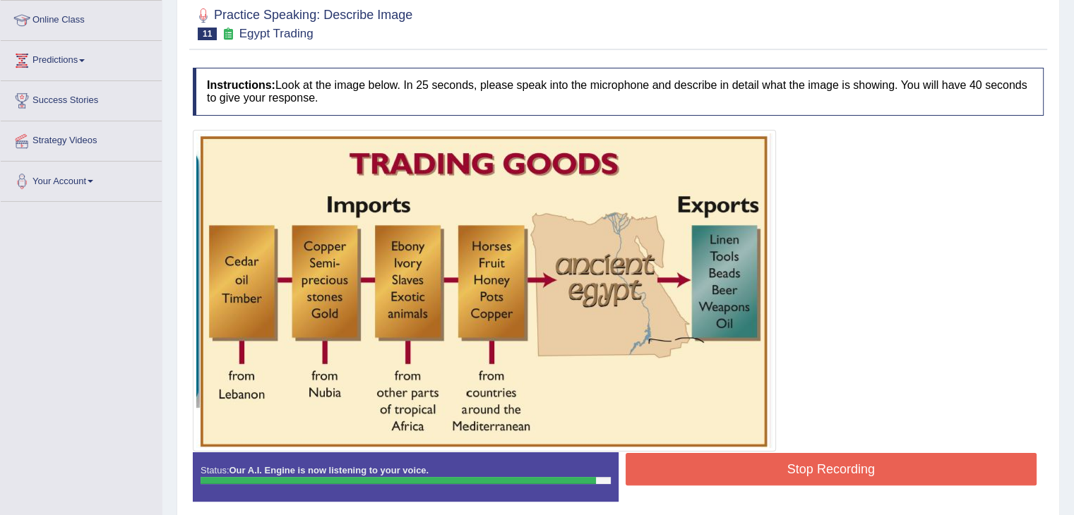
click at [787, 481] on button "Stop Recording" at bounding box center [831, 469] width 412 height 32
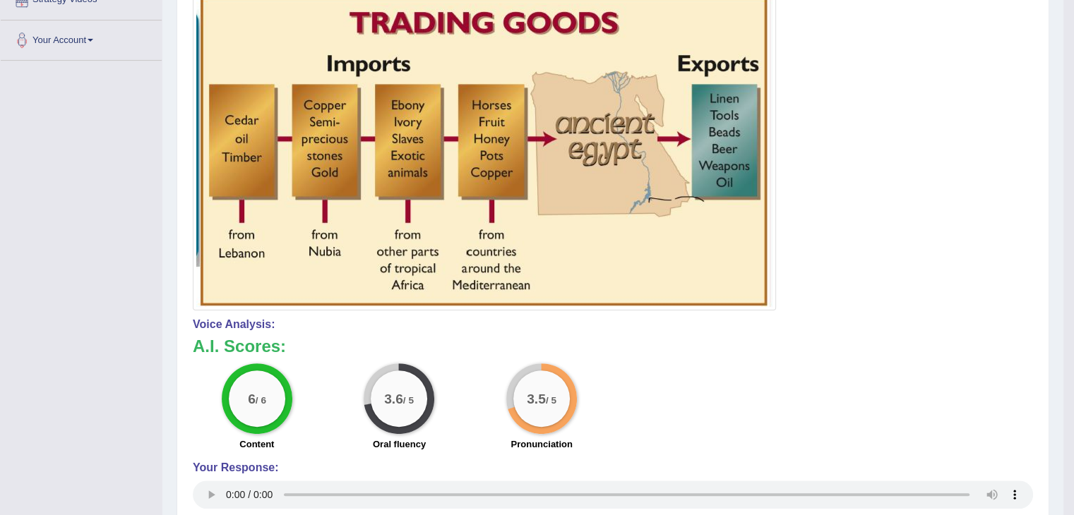
scroll to position [0, 0]
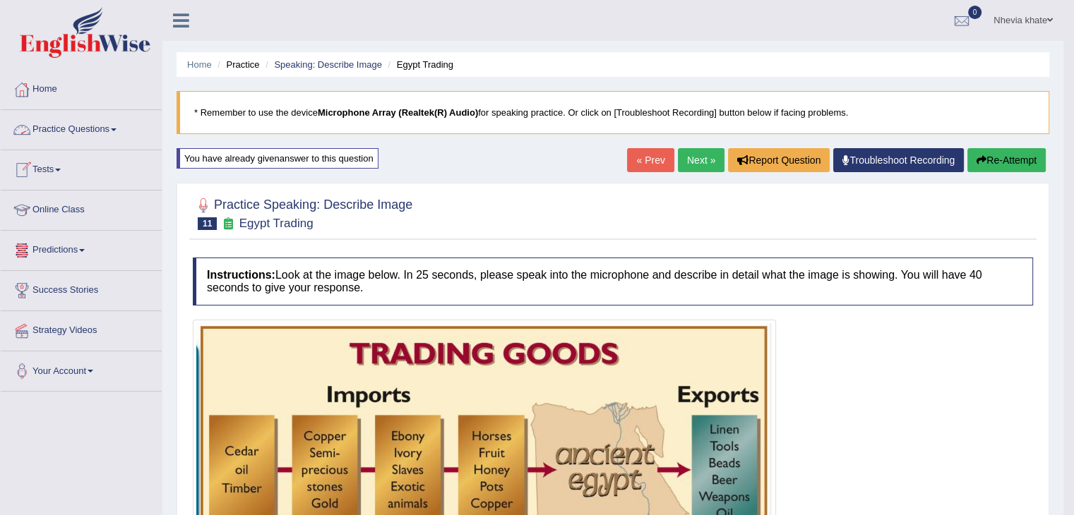
click at [116, 128] on span at bounding box center [114, 129] width 6 height 3
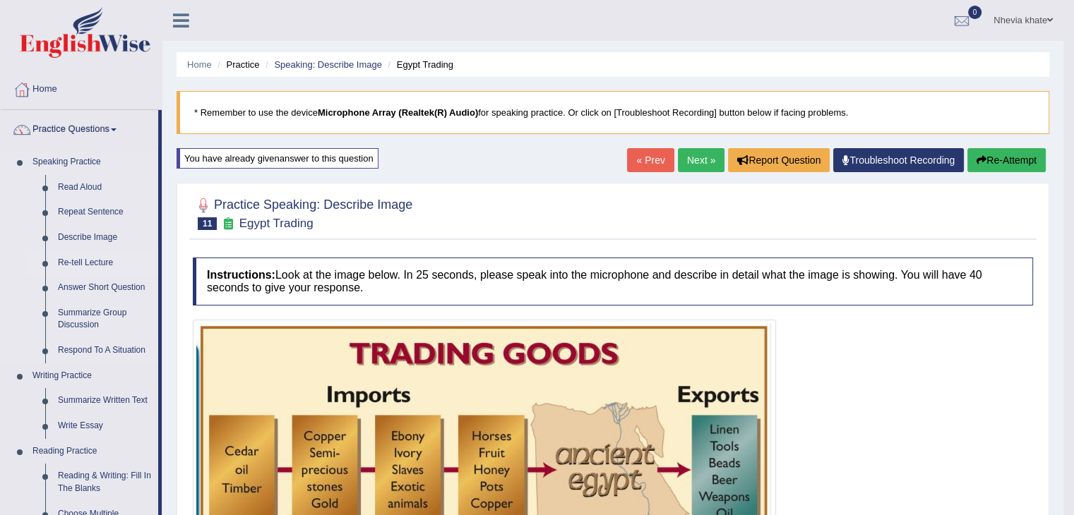
click at [92, 266] on link "Re-tell Lecture" at bounding box center [105, 263] width 107 height 25
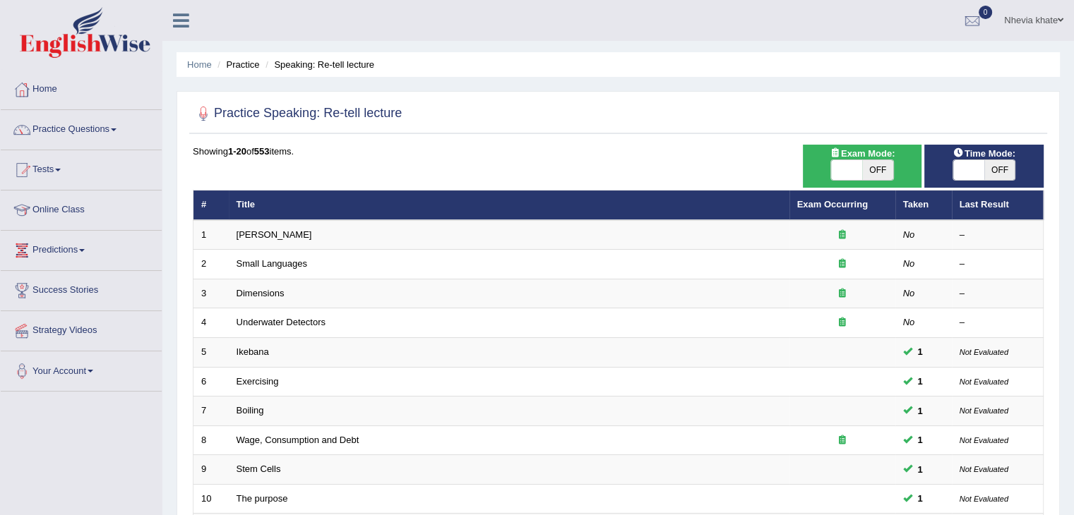
click at [258, 236] on link "[PERSON_NAME]" at bounding box center [274, 234] width 76 height 11
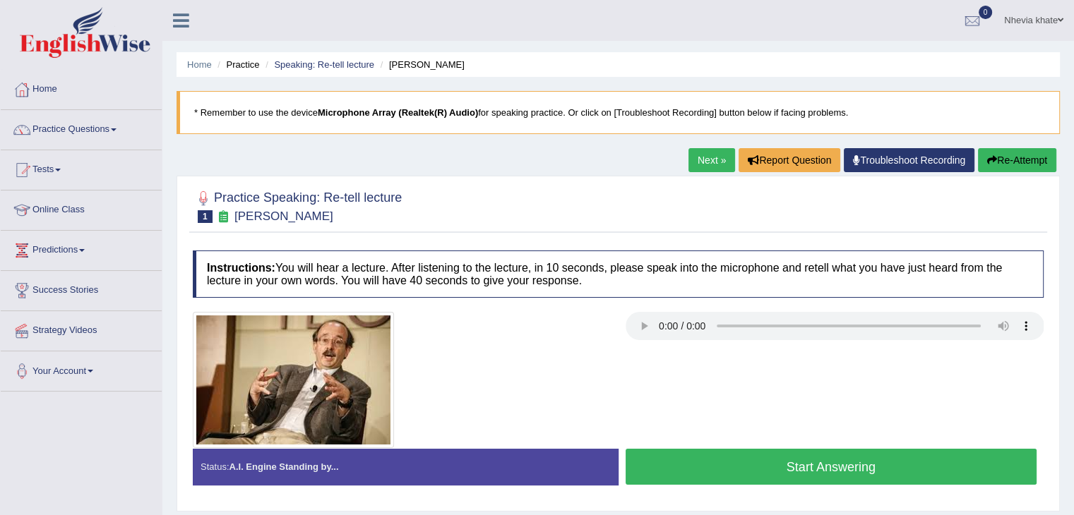
click at [733, 473] on button "Start Answering" at bounding box center [831, 467] width 412 height 36
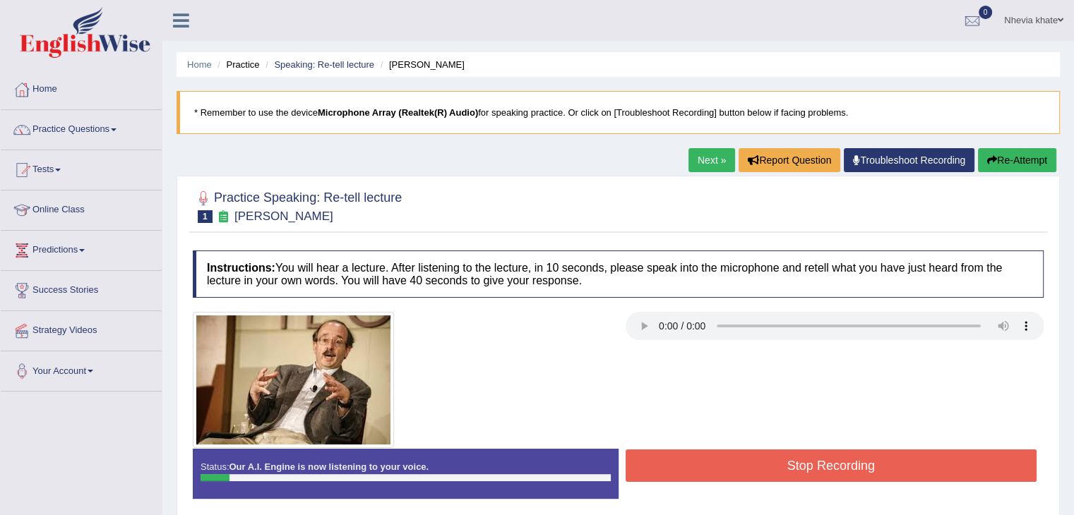
click at [733, 473] on button "Stop Recording" at bounding box center [831, 466] width 412 height 32
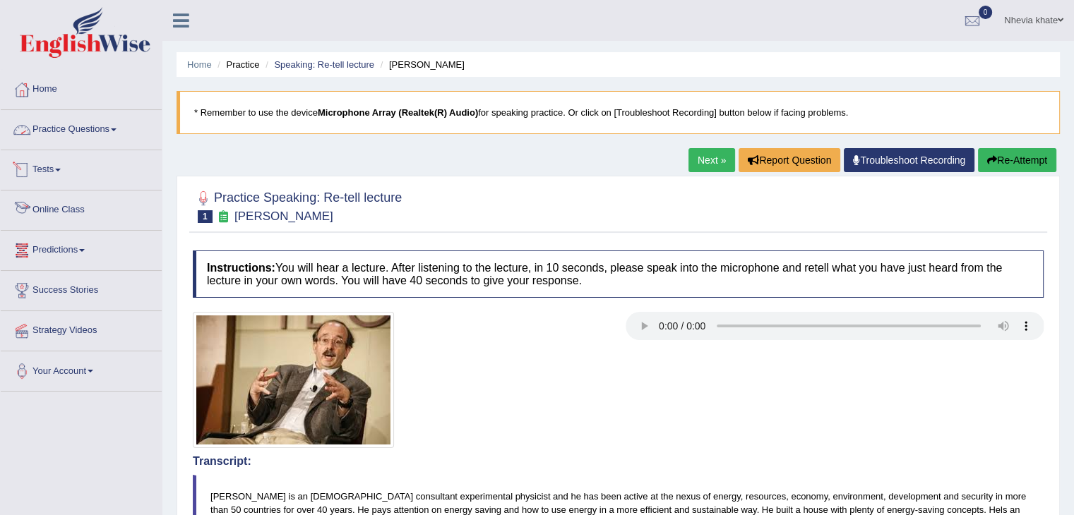
click at [103, 136] on link "Practice Questions" at bounding box center [81, 127] width 161 height 35
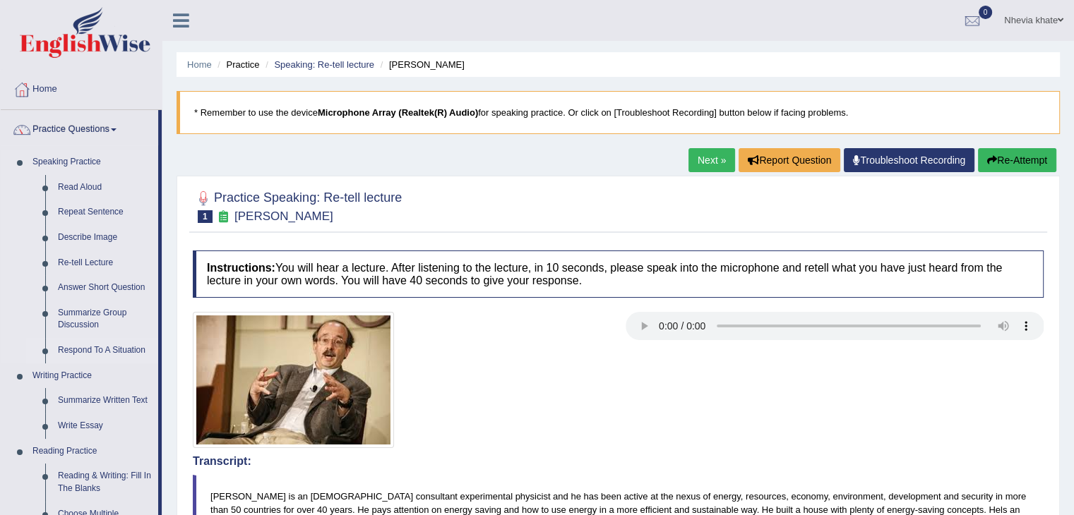
click at [88, 341] on link "Respond To A Situation" at bounding box center [105, 350] width 107 height 25
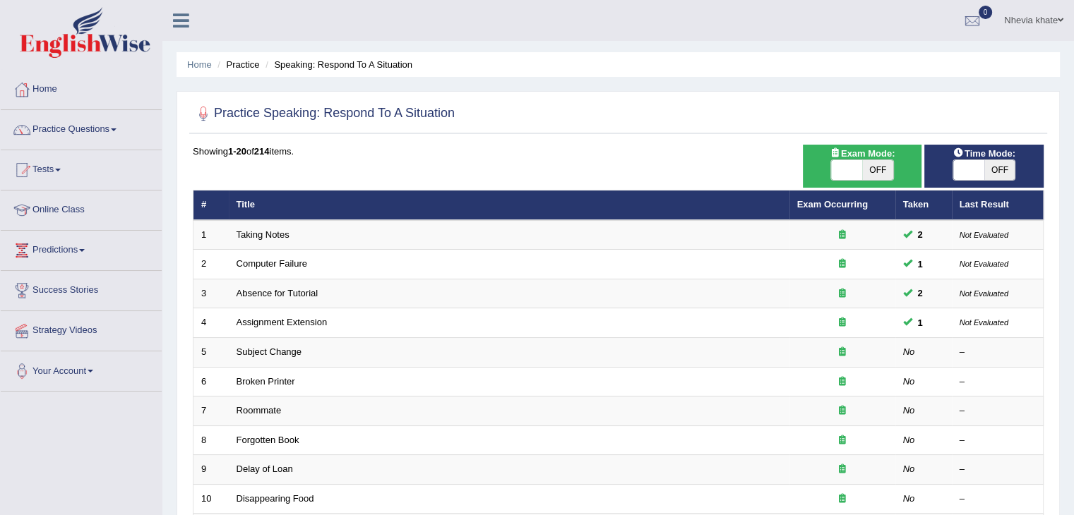
drag, startPoint x: 0, startPoint y: 0, endPoint x: 88, endPoint y: 341, distance: 352.0
click at [88, 341] on link "Strategy Videos" at bounding box center [81, 328] width 161 height 35
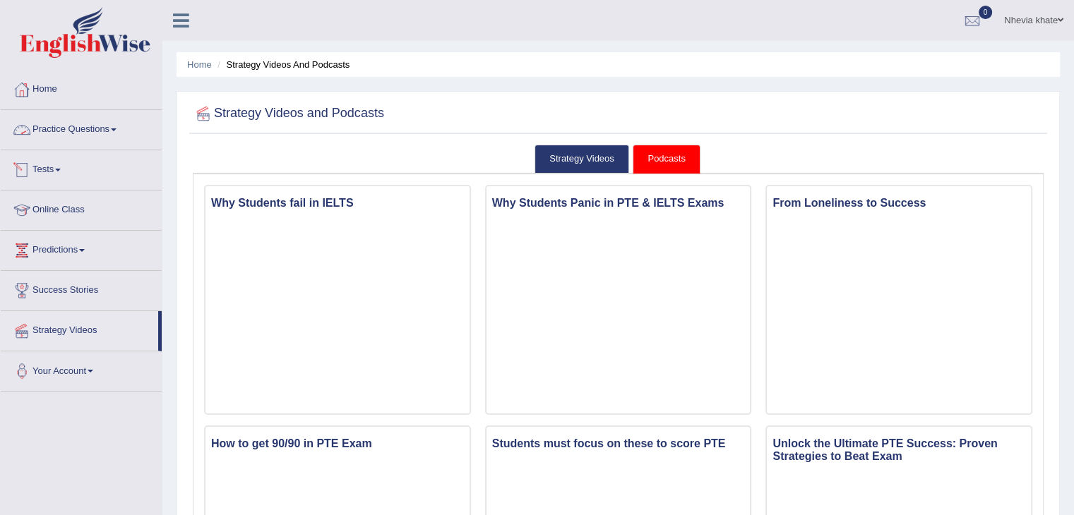
click at [76, 136] on link "Practice Questions" at bounding box center [81, 127] width 161 height 35
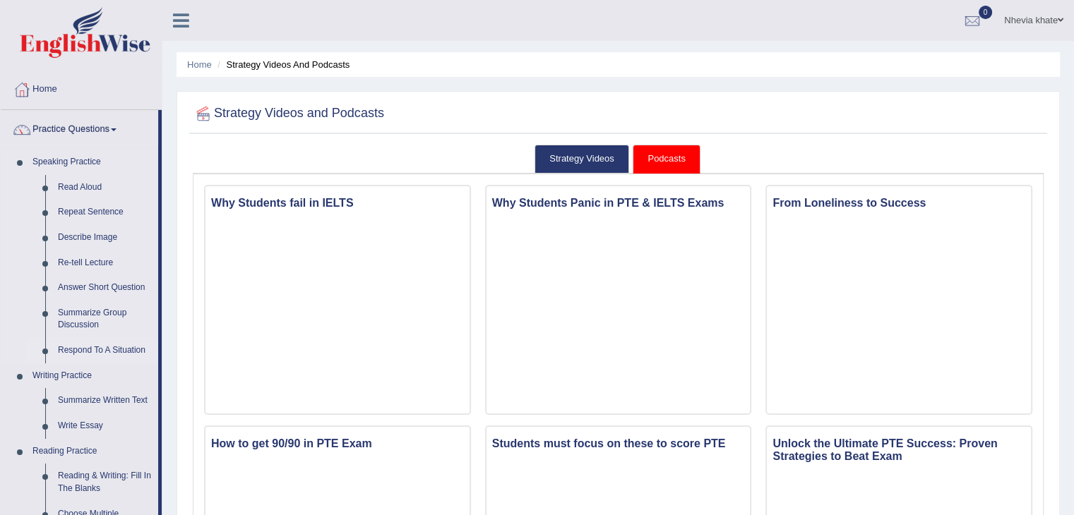
click at [71, 344] on link "Respond To A Situation" at bounding box center [105, 350] width 107 height 25
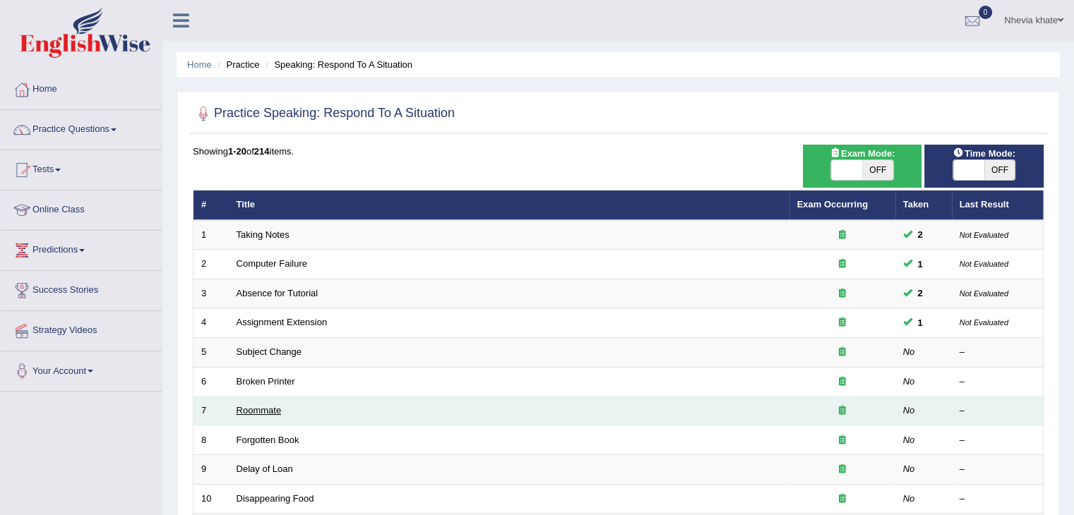
click at [244, 412] on link "Roommate" at bounding box center [258, 410] width 45 height 11
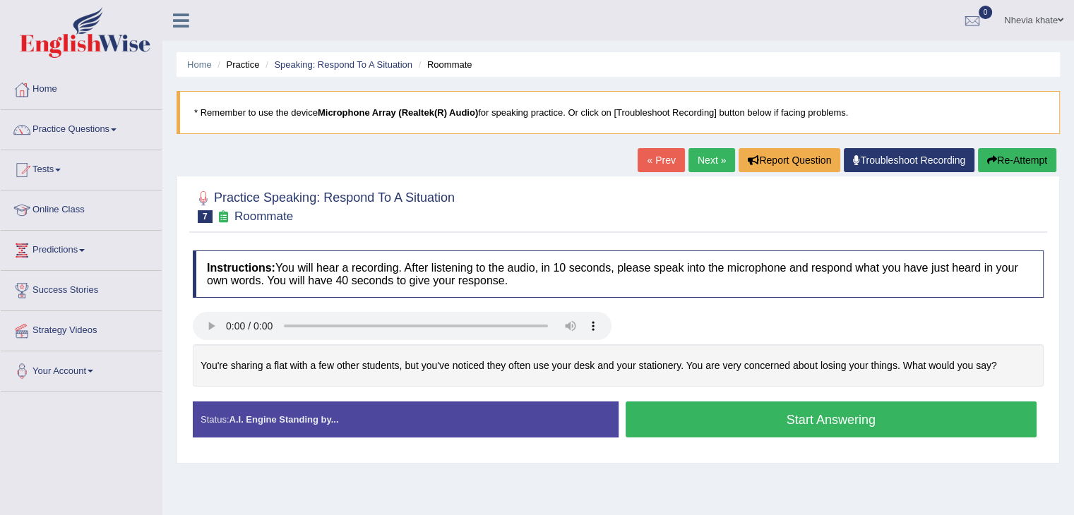
click at [672, 421] on button "Start Answering" at bounding box center [831, 420] width 412 height 36
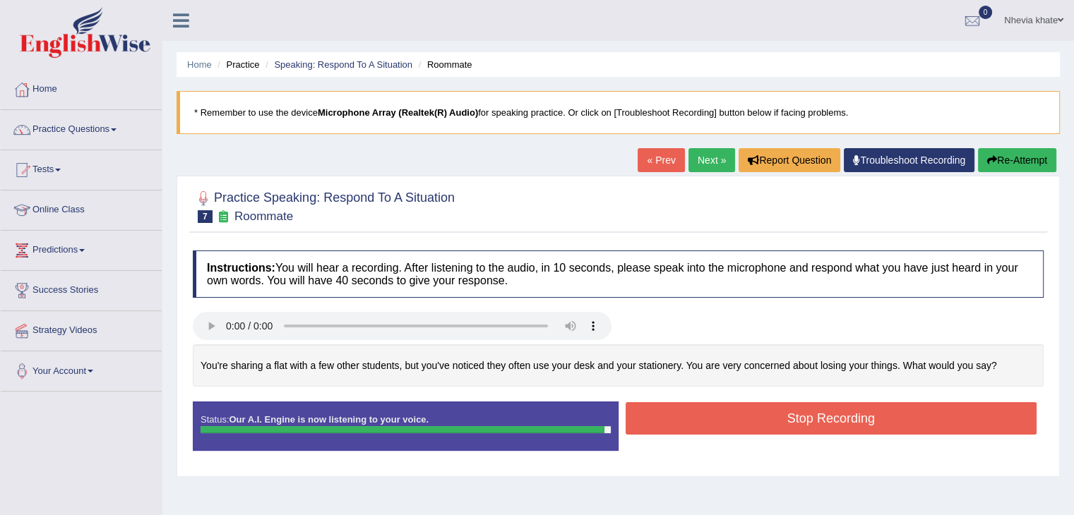
click at [672, 421] on button "Stop Recording" at bounding box center [831, 418] width 412 height 32
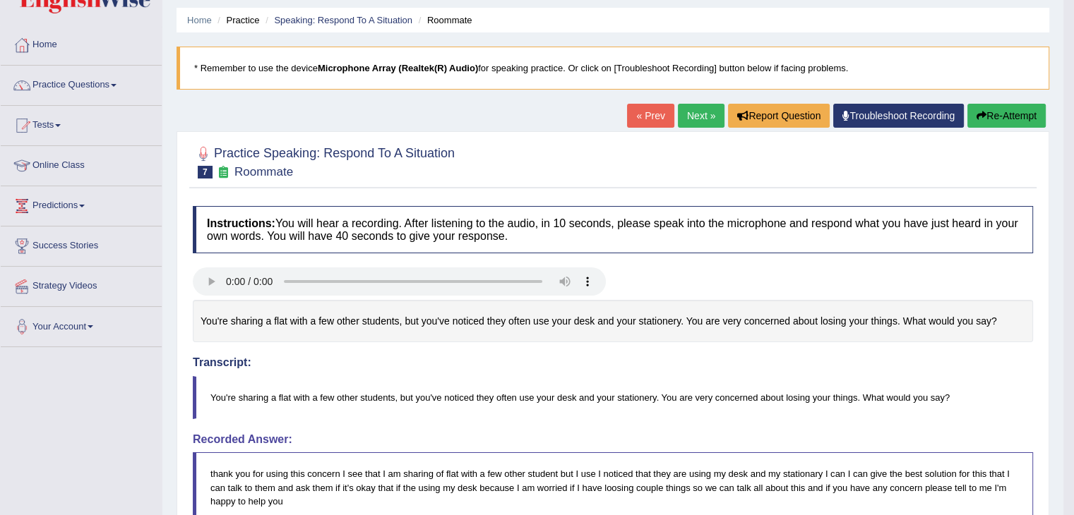
scroll to position [37, 0]
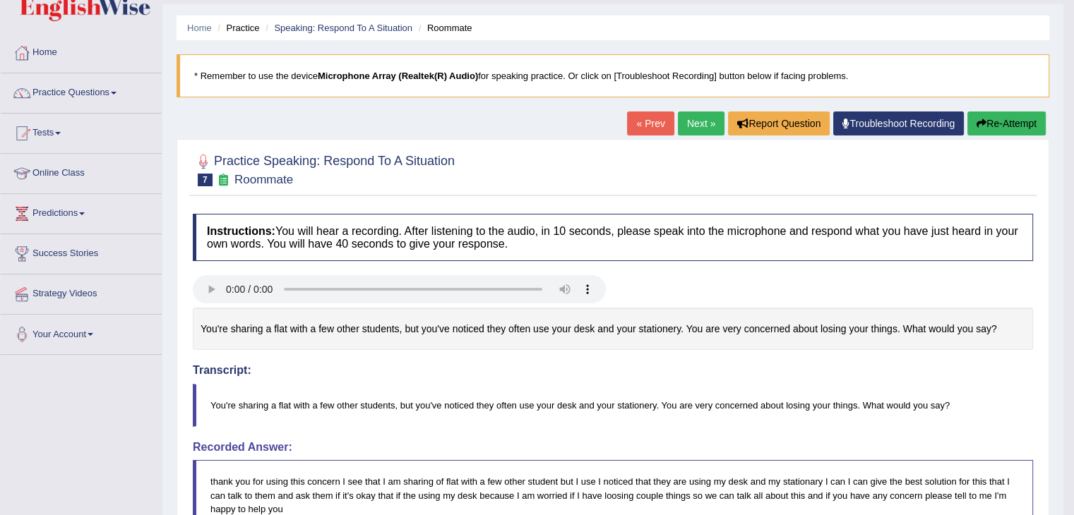
click at [699, 122] on link "Next »" at bounding box center [701, 124] width 47 height 24
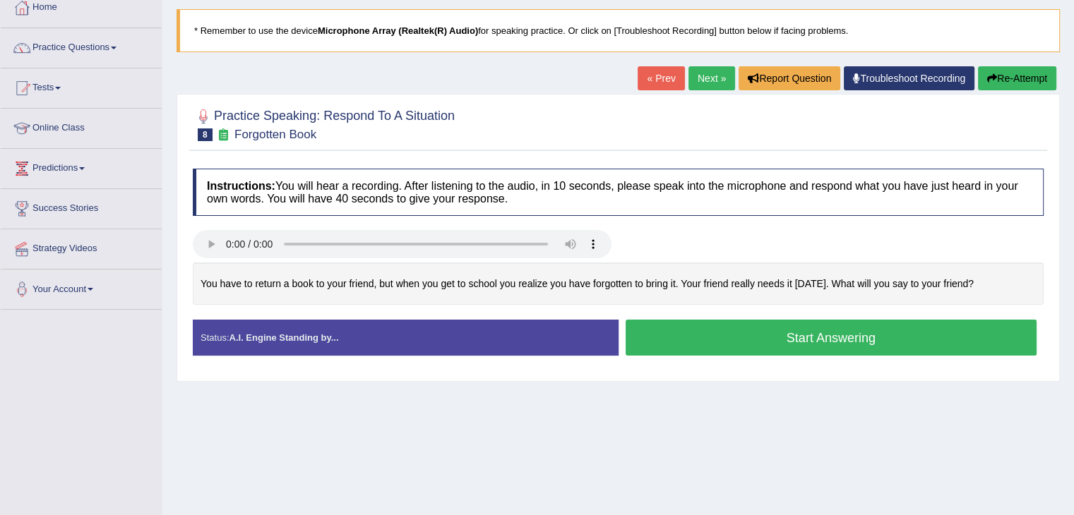
scroll to position [87, 0]
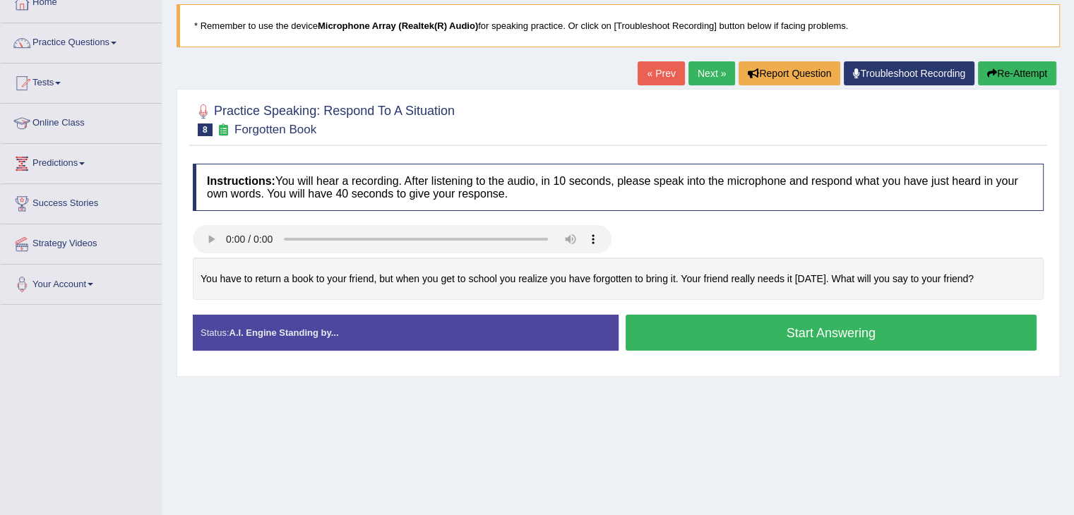
click at [681, 334] on button "Start Answering" at bounding box center [831, 333] width 412 height 36
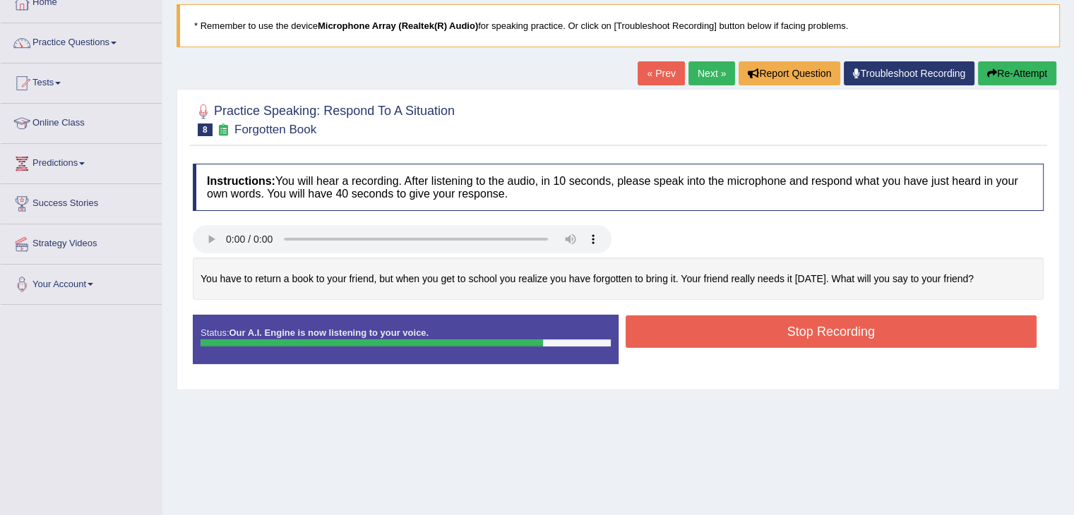
click at [681, 334] on button "Stop Recording" at bounding box center [831, 332] width 412 height 32
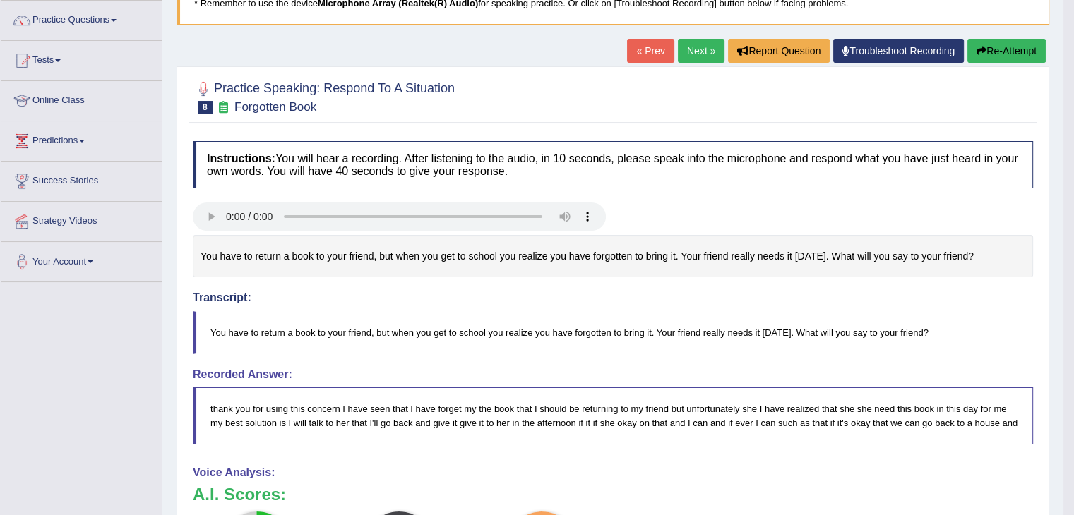
scroll to position [109, 0]
click at [1004, 49] on button "Re-Attempt" at bounding box center [1006, 52] width 78 height 24
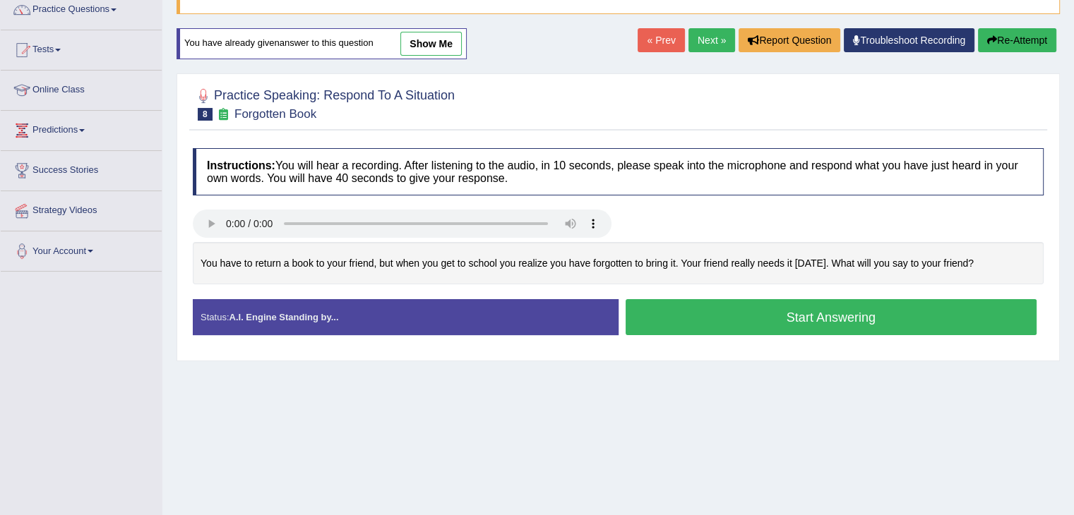
click at [782, 317] on button "Start Answering" at bounding box center [831, 317] width 412 height 36
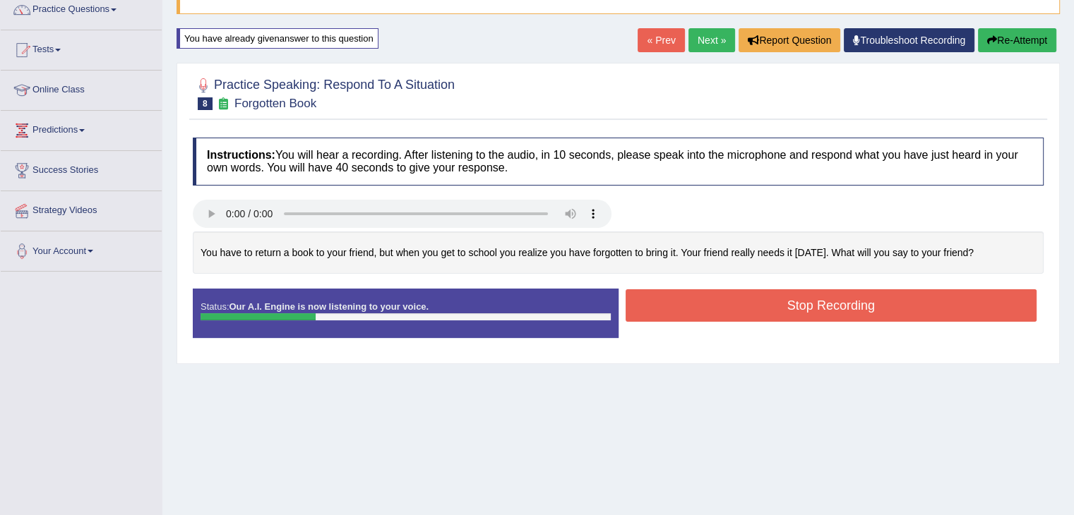
click at [782, 317] on button "Stop Recording" at bounding box center [831, 305] width 412 height 32
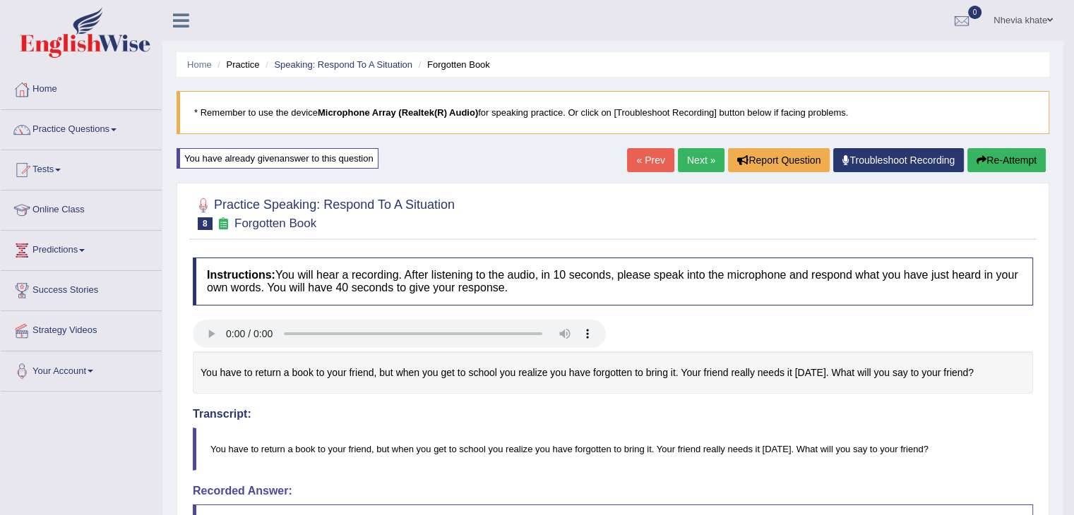
click at [997, 155] on button "Re-Attempt" at bounding box center [1006, 160] width 78 height 24
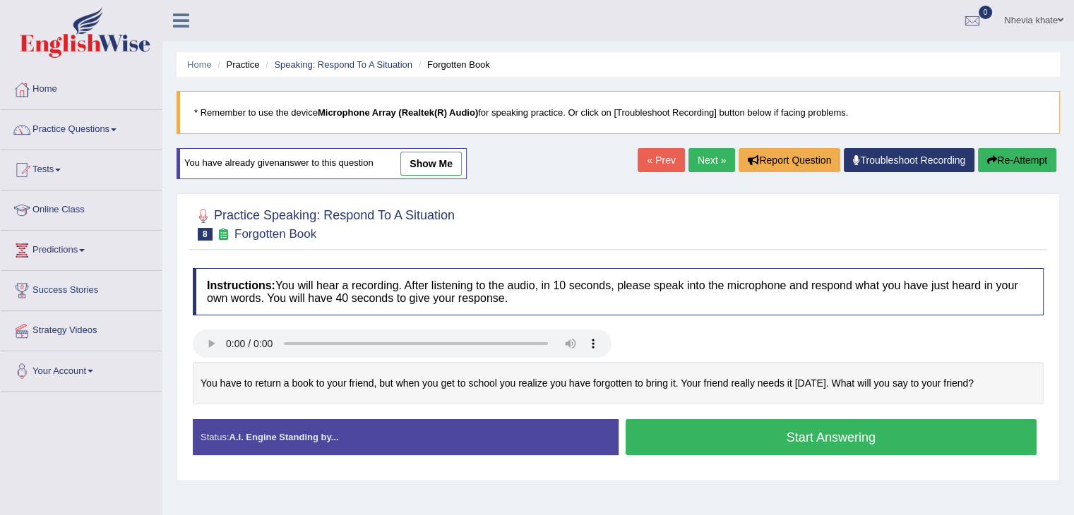
click at [780, 434] on button "Start Answering" at bounding box center [831, 437] width 412 height 36
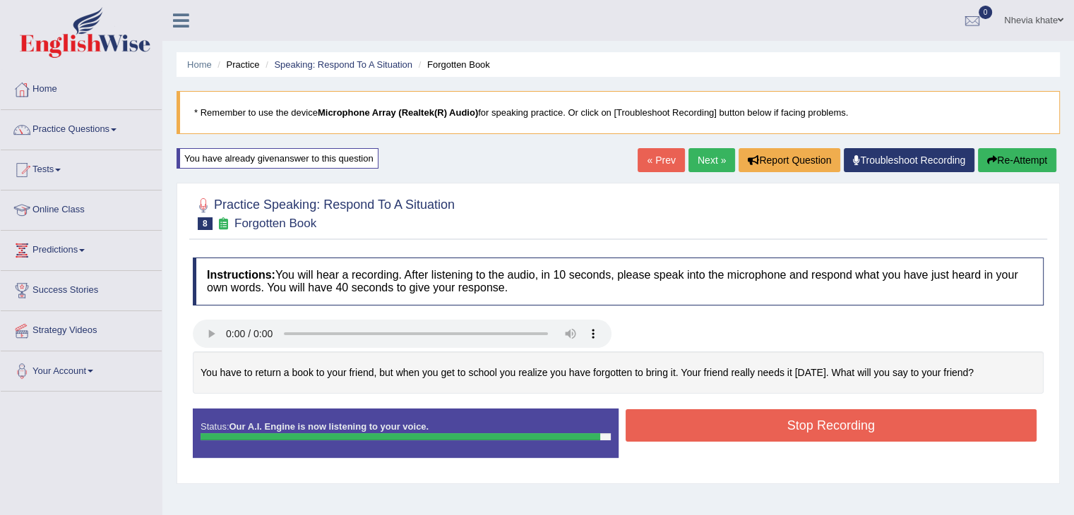
click at [780, 434] on button "Stop Recording" at bounding box center [831, 425] width 412 height 32
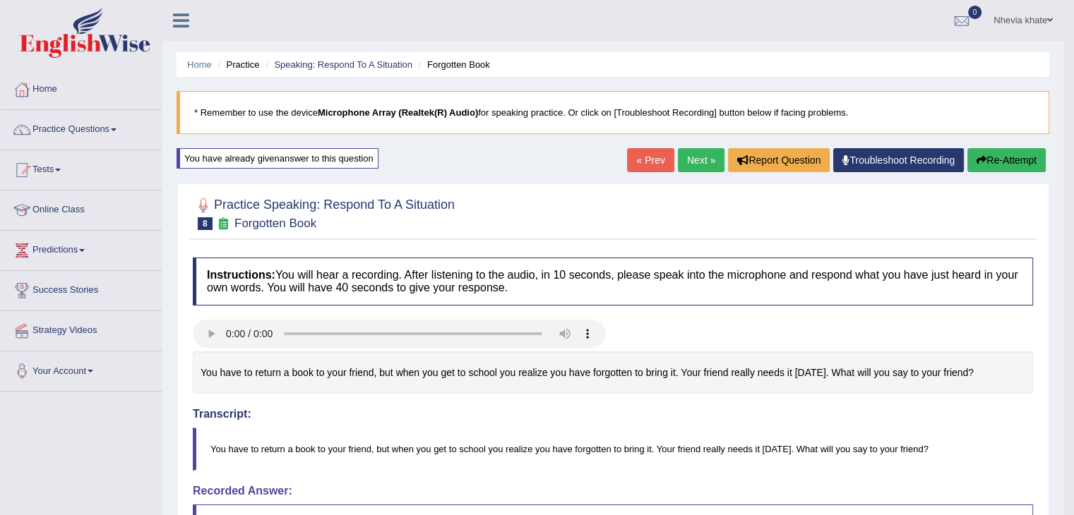
click at [703, 162] on link "Next »" at bounding box center [701, 160] width 47 height 24
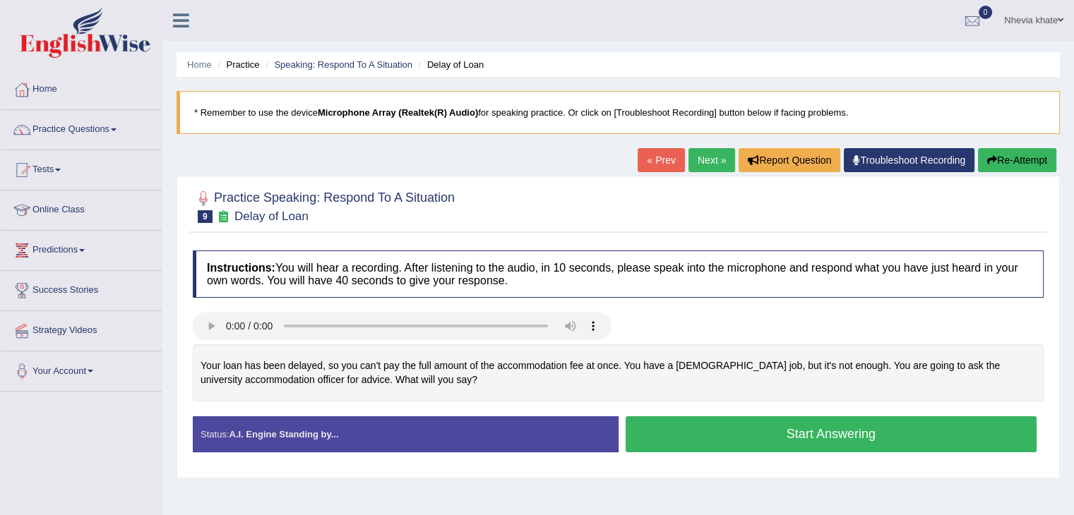
click at [678, 441] on button "Start Answering" at bounding box center [831, 434] width 412 height 36
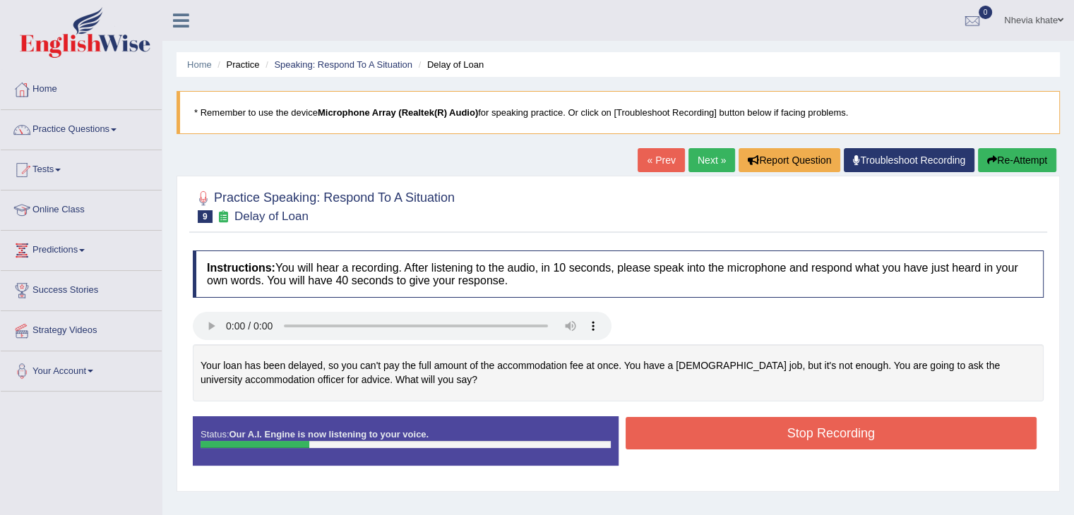
click at [990, 158] on icon "button" at bounding box center [992, 160] width 10 height 10
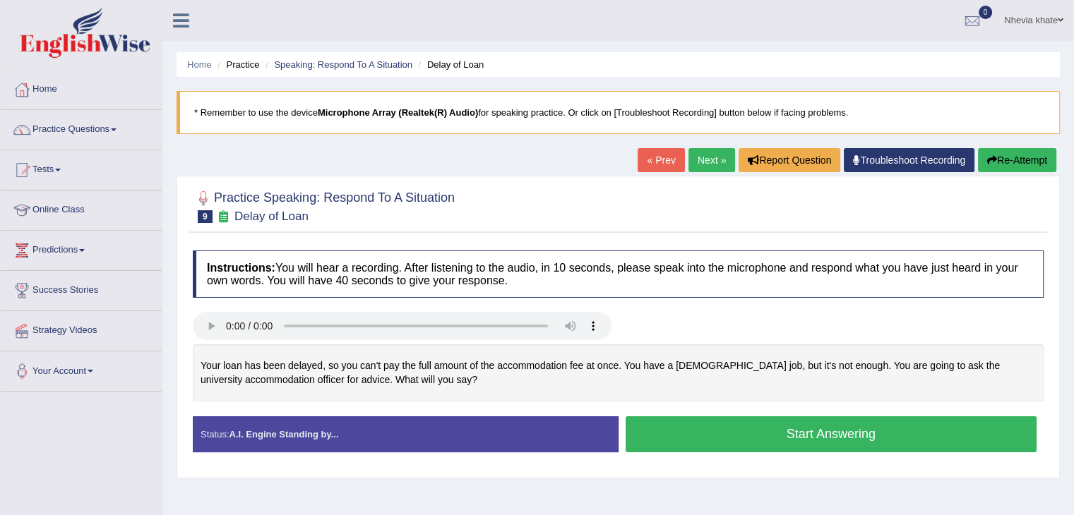
click at [721, 431] on button "Start Answering" at bounding box center [831, 434] width 412 height 36
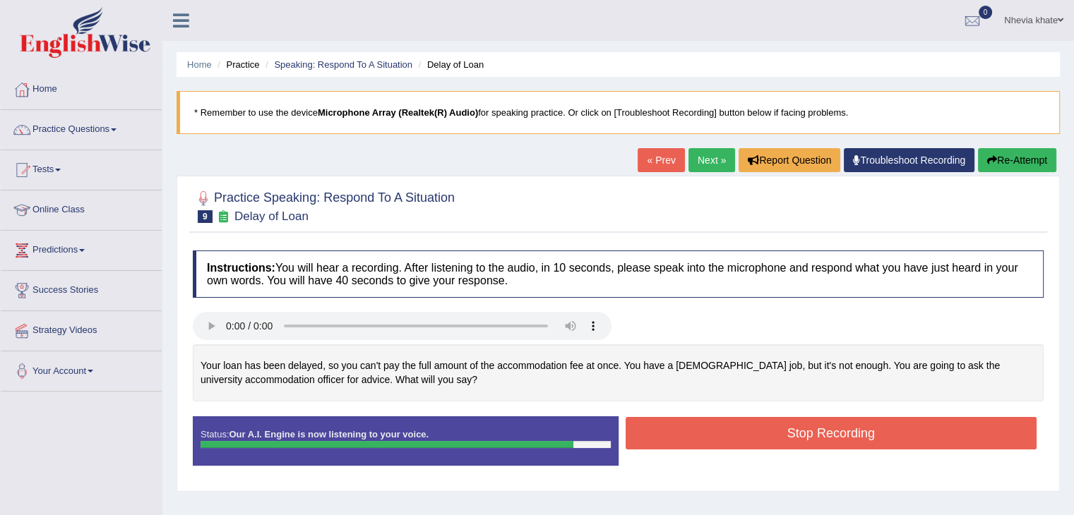
click at [721, 431] on button "Stop Recording" at bounding box center [831, 433] width 412 height 32
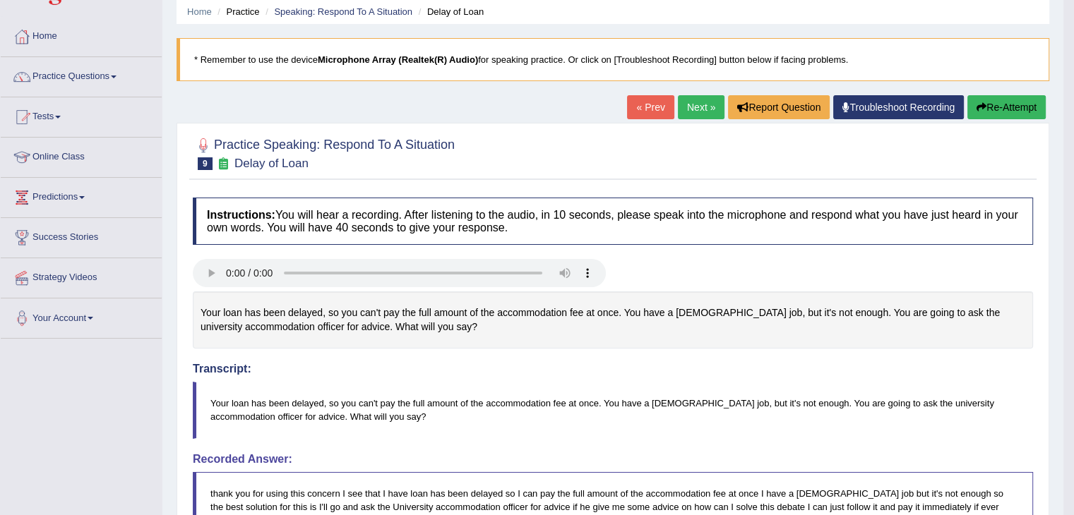
scroll to position [50, 0]
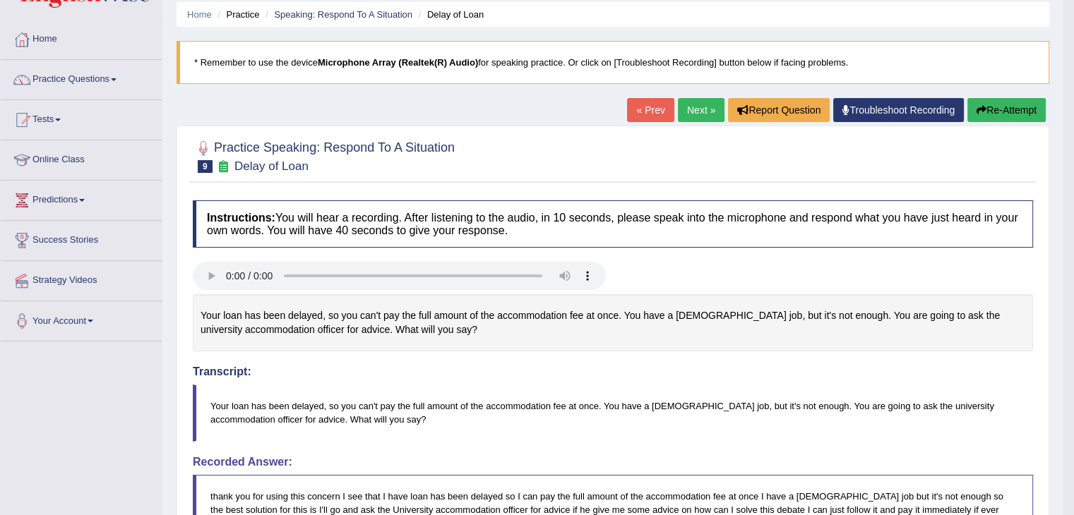
click at [109, 80] on link "Practice Questions" at bounding box center [81, 77] width 161 height 35
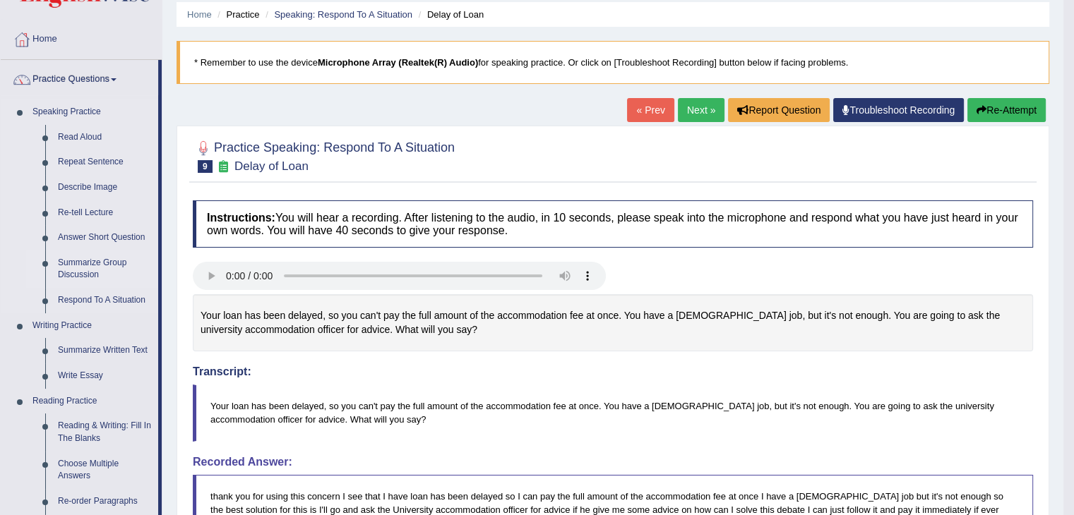
click at [79, 270] on link "Summarize Group Discussion" at bounding box center [105, 269] width 107 height 37
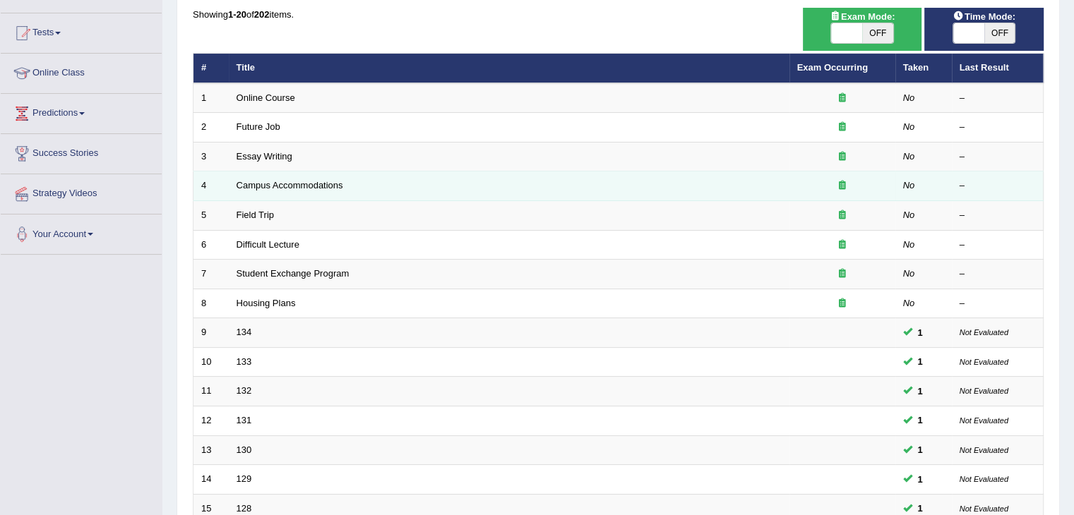
scroll to position [138, 0]
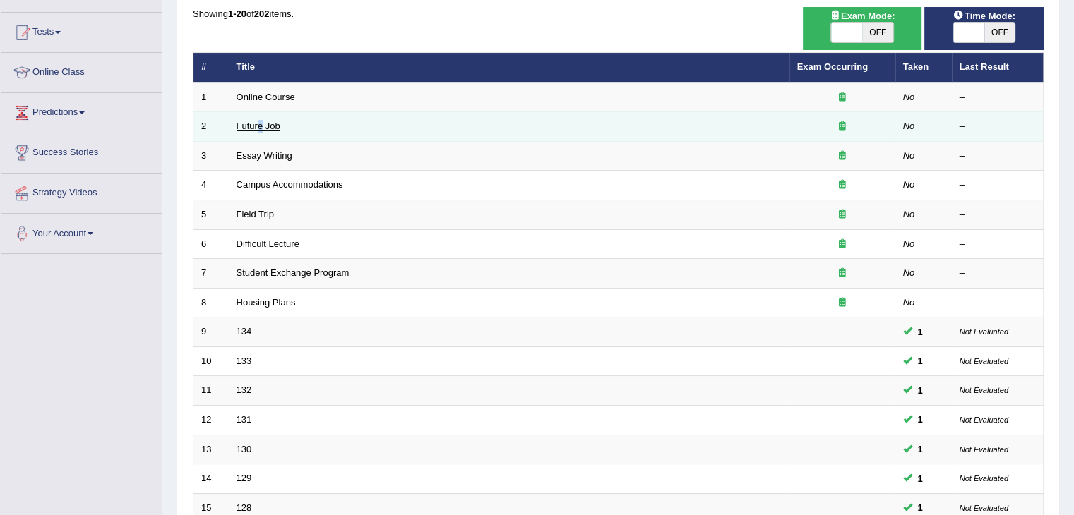
click at [260, 124] on td "Future Job" at bounding box center [509, 127] width 560 height 30
click at [260, 124] on link "Future Job" at bounding box center [258, 126] width 44 height 11
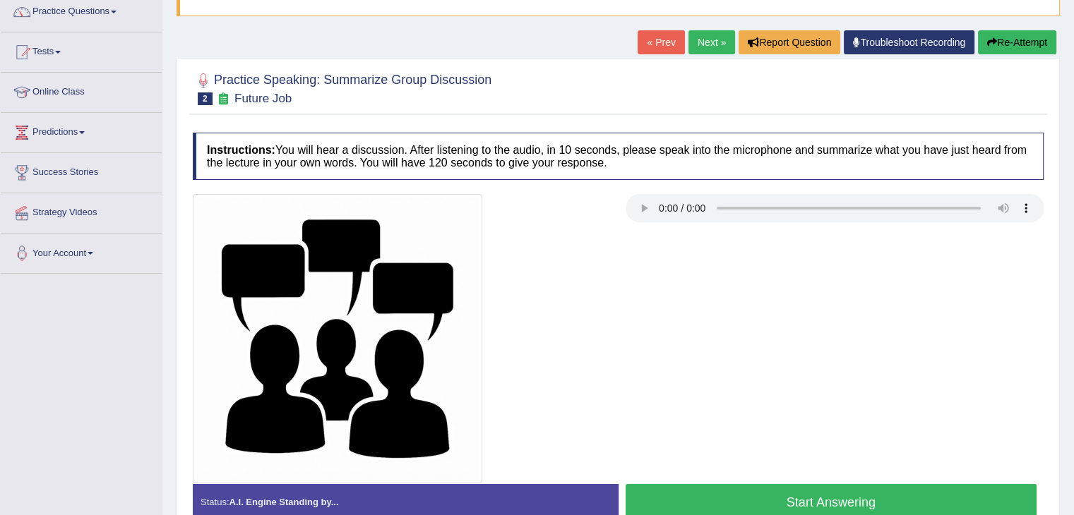
scroll to position [226, 0]
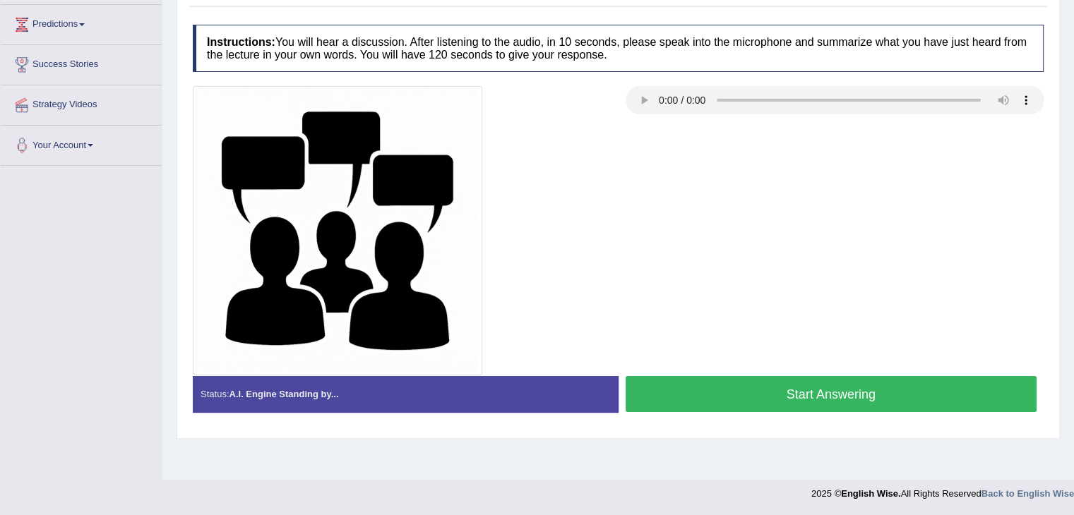
click at [774, 388] on button "Start Answering" at bounding box center [831, 394] width 412 height 36
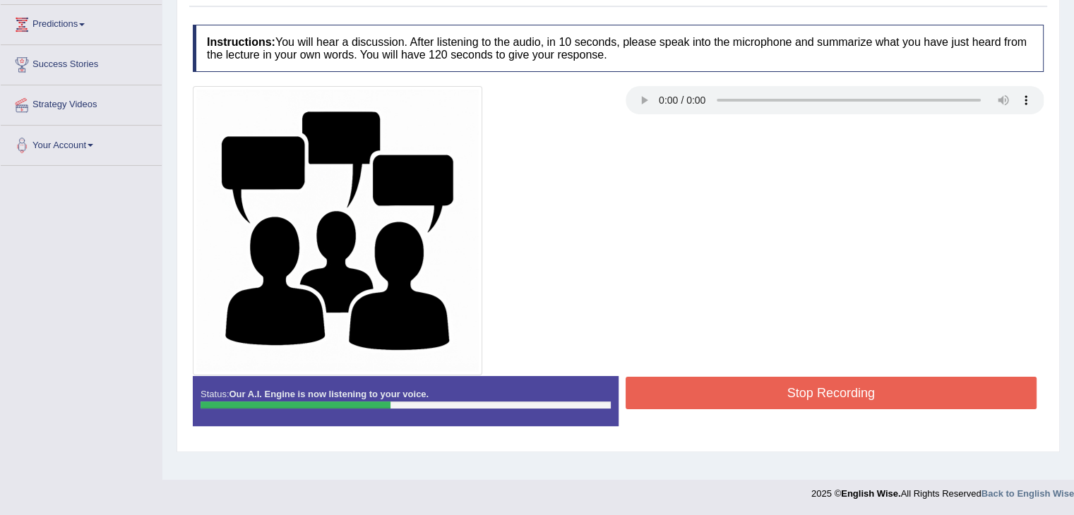
click at [774, 388] on button "Stop Recording" at bounding box center [831, 393] width 412 height 32
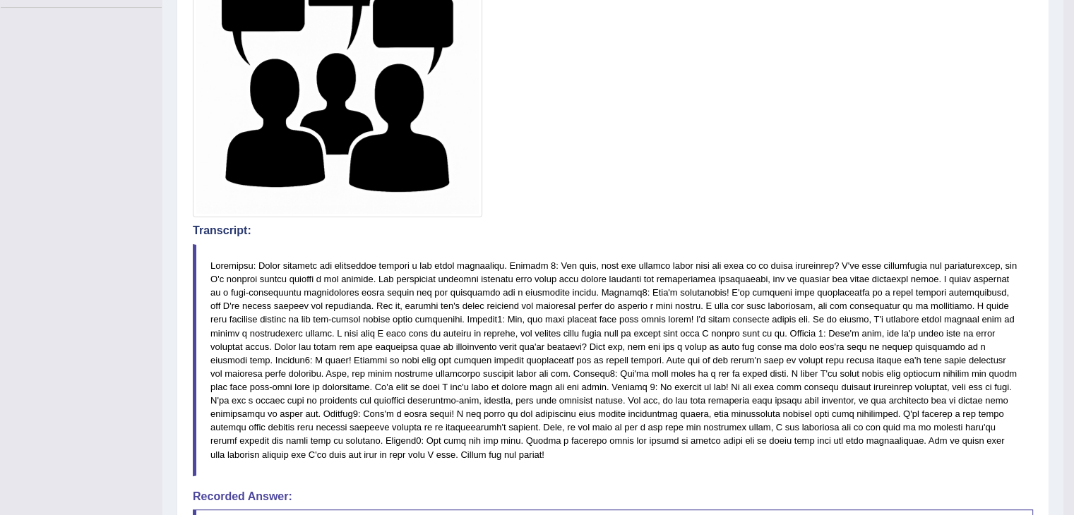
scroll to position [0, 0]
